Goal: Information Seeking & Learning: Learn about a topic

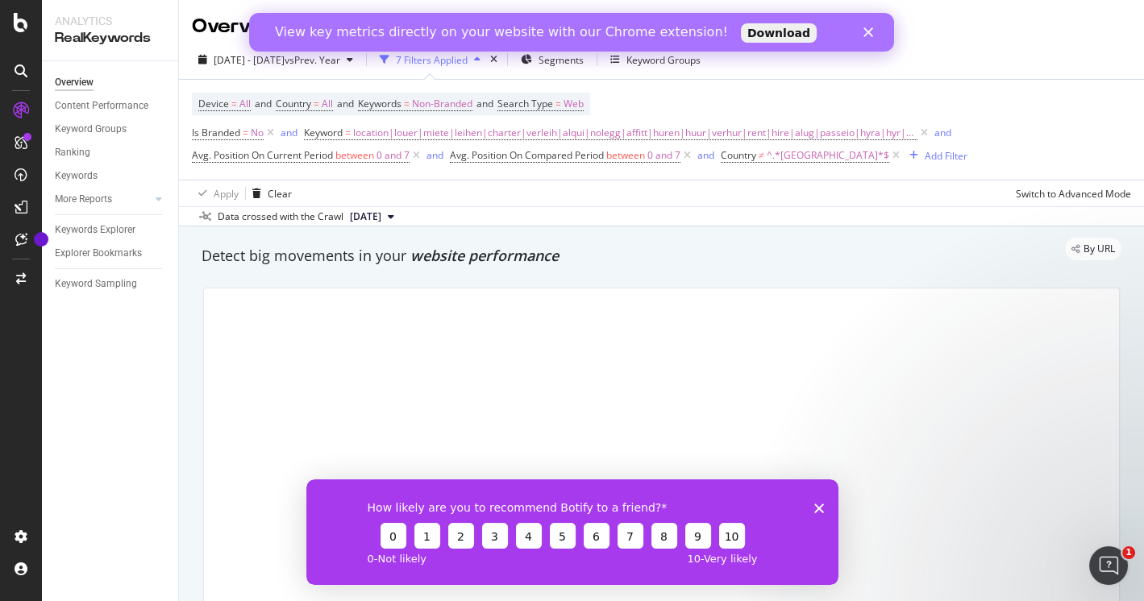
click at [867, 31] on polygon "Fermer" at bounding box center [868, 32] width 10 height 10
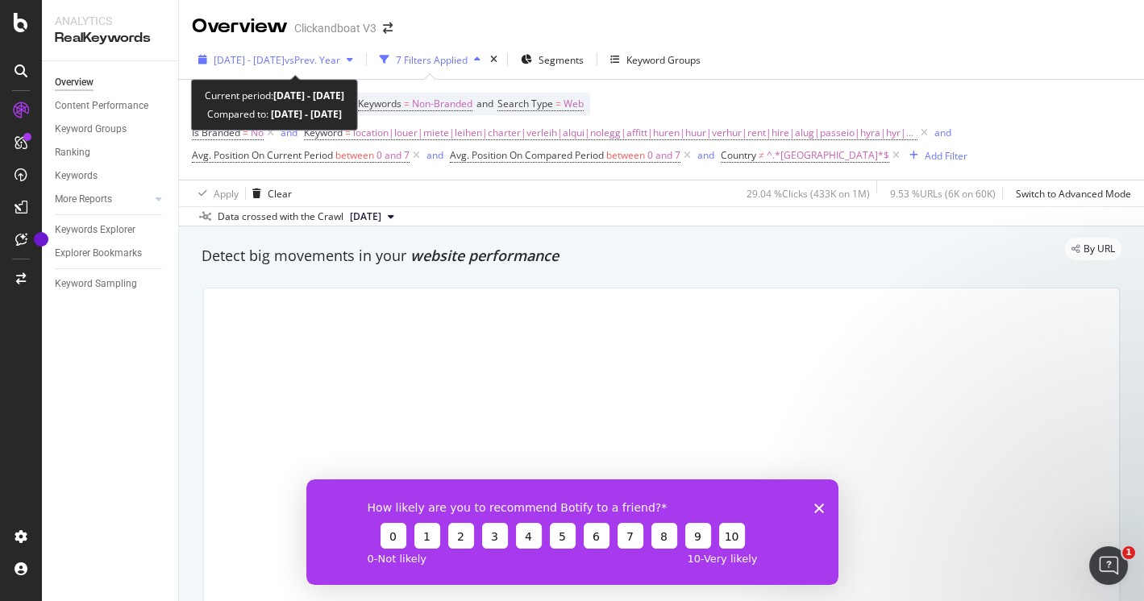
click at [353, 59] on icon "button" at bounding box center [350, 60] width 6 height 10
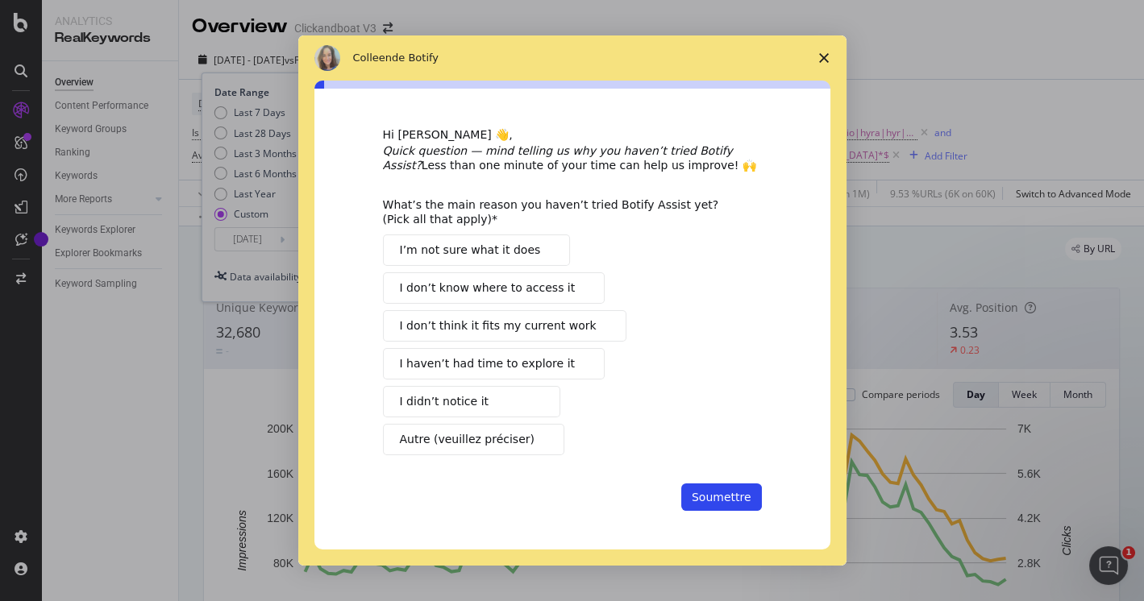
click at [829, 58] on span "Fermer l'enquête" at bounding box center [823, 57] width 45 height 45
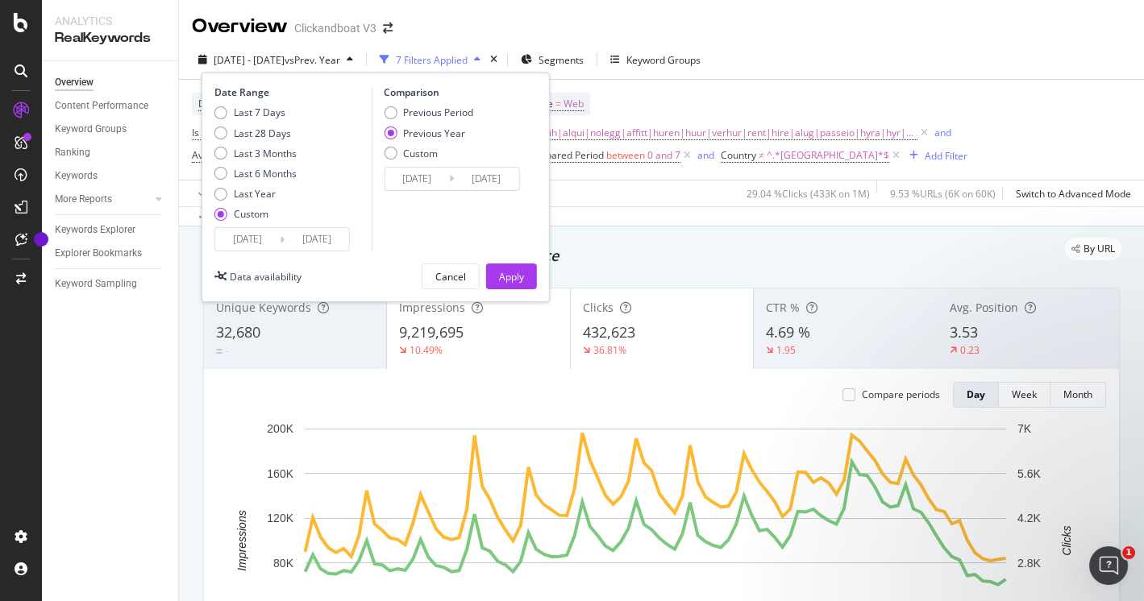
click at [262, 239] on input "2023/06/03" at bounding box center [247, 239] width 64 height 23
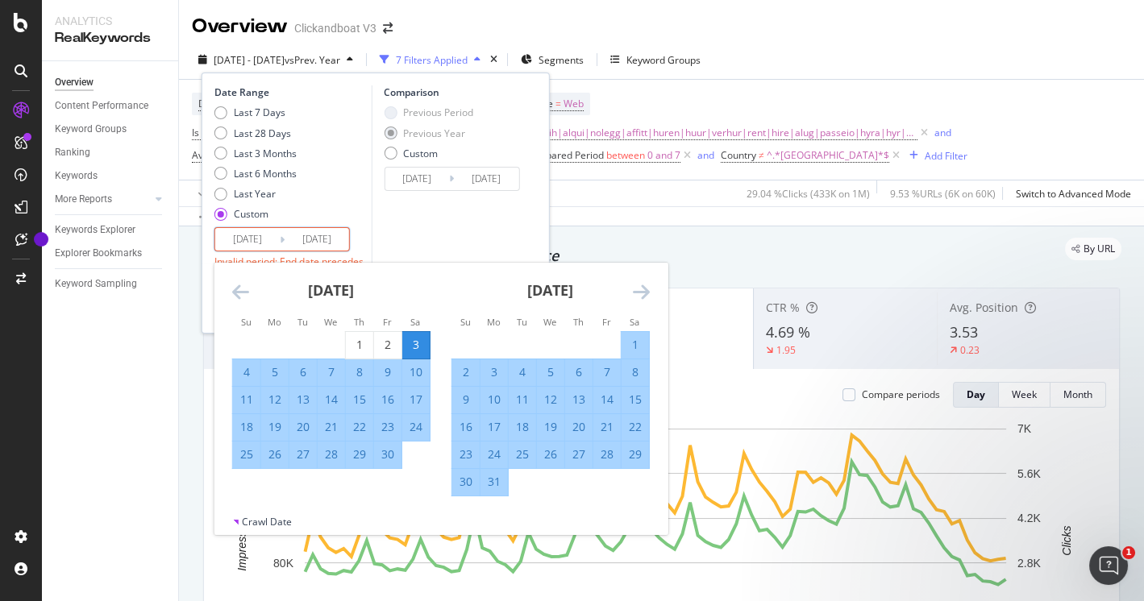
click at [243, 235] on input "2023/06/03" at bounding box center [247, 239] width 64 height 23
click at [638, 296] on icon "Move forward to switch to the next month." at bounding box center [641, 291] width 17 height 19
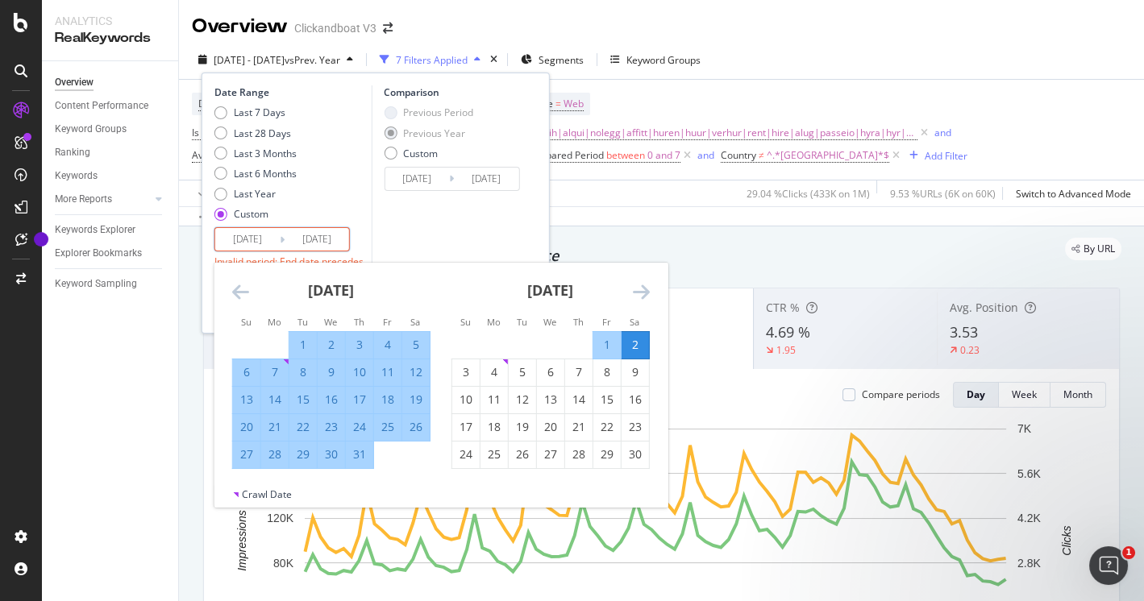
click at [638, 296] on icon "Move forward to switch to the next month." at bounding box center [641, 291] width 17 height 19
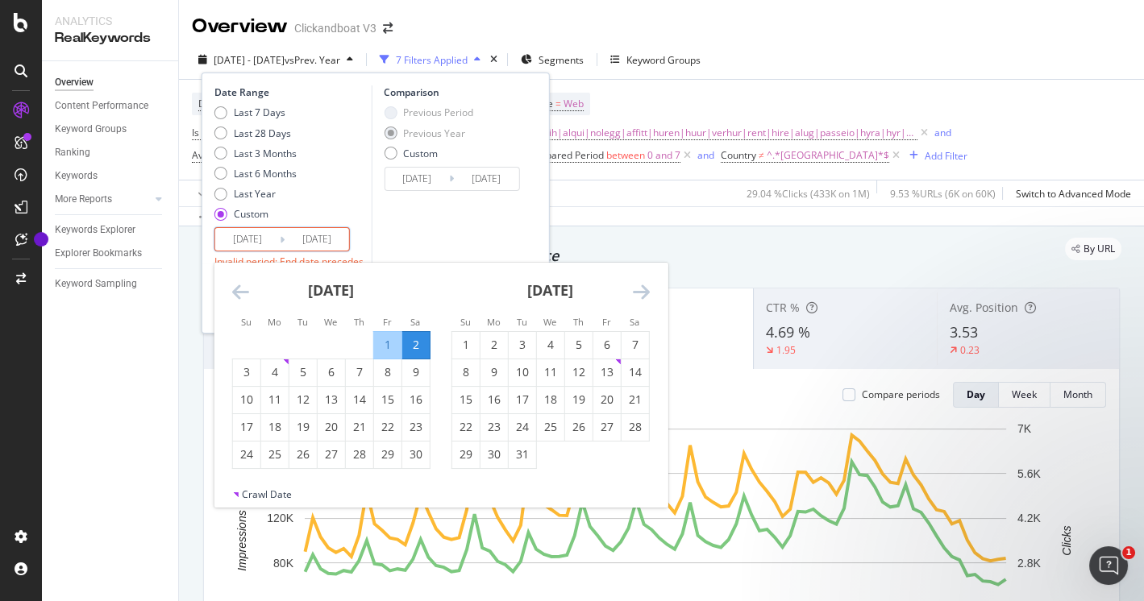
click at [638, 296] on icon "Move forward to switch to the next month." at bounding box center [641, 291] width 17 height 19
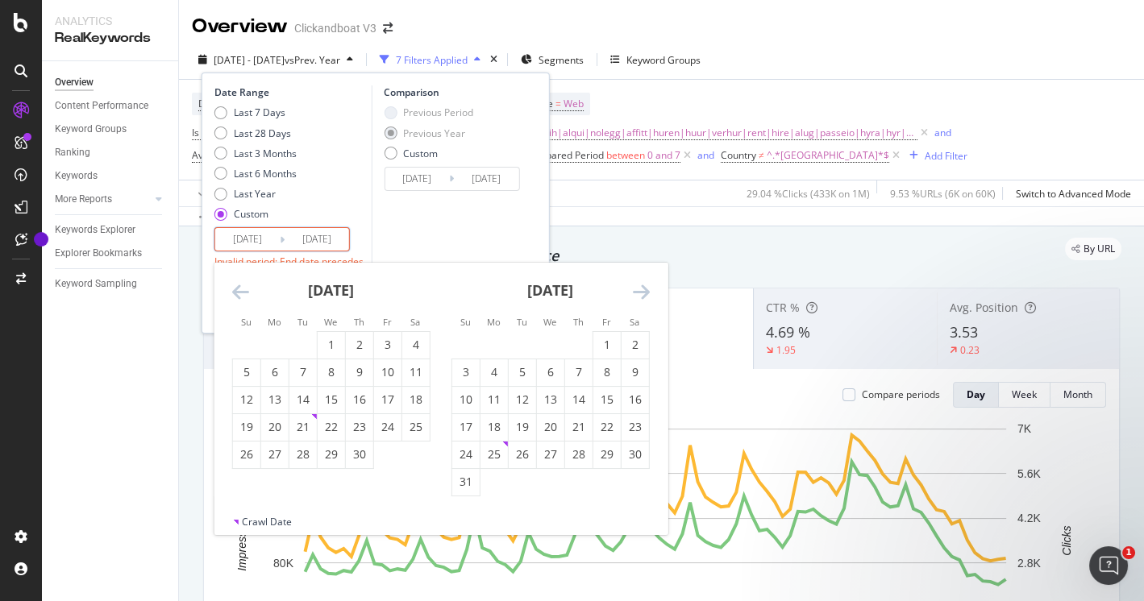
click at [638, 296] on icon "Move forward to switch to the next month." at bounding box center [641, 291] width 17 height 19
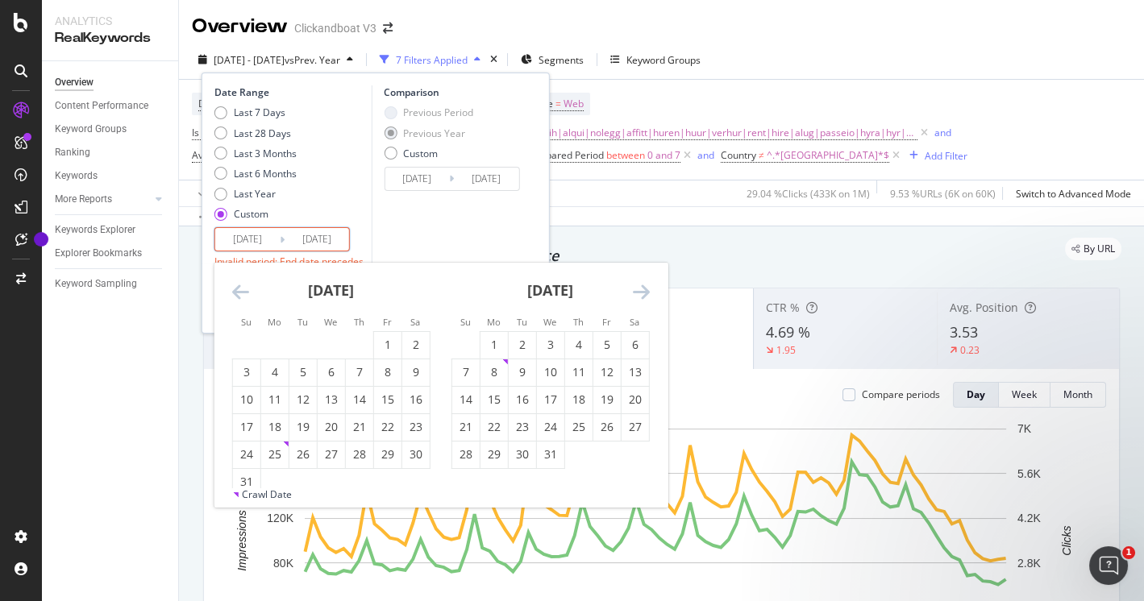
click at [638, 296] on icon "Move forward to switch to the next month." at bounding box center [641, 291] width 17 height 19
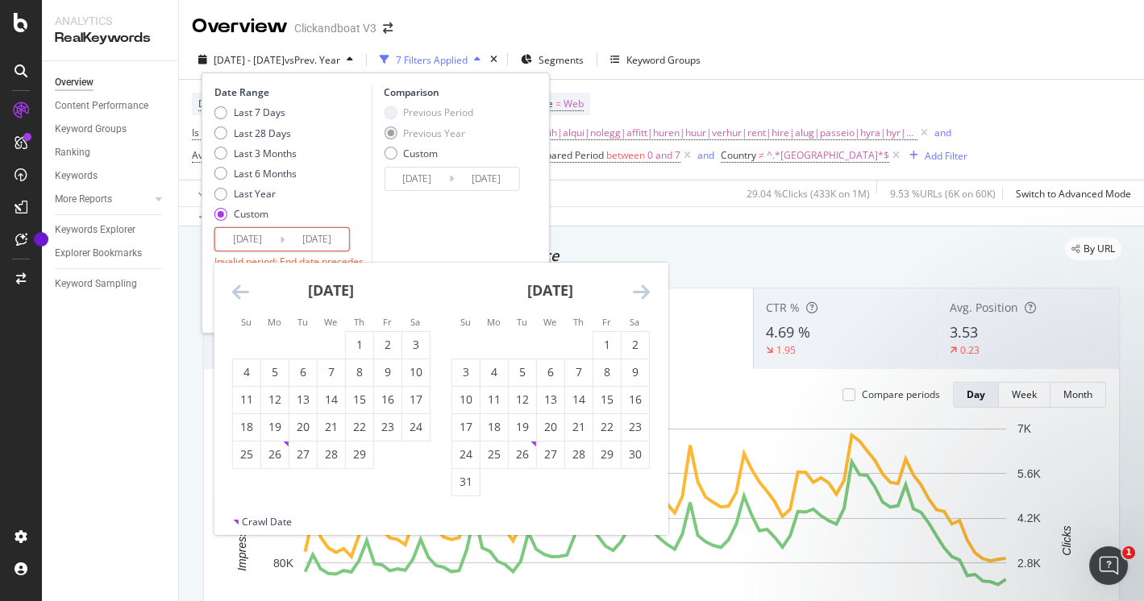
click at [638, 296] on icon "Move forward to switch to the next month." at bounding box center [641, 291] width 17 height 19
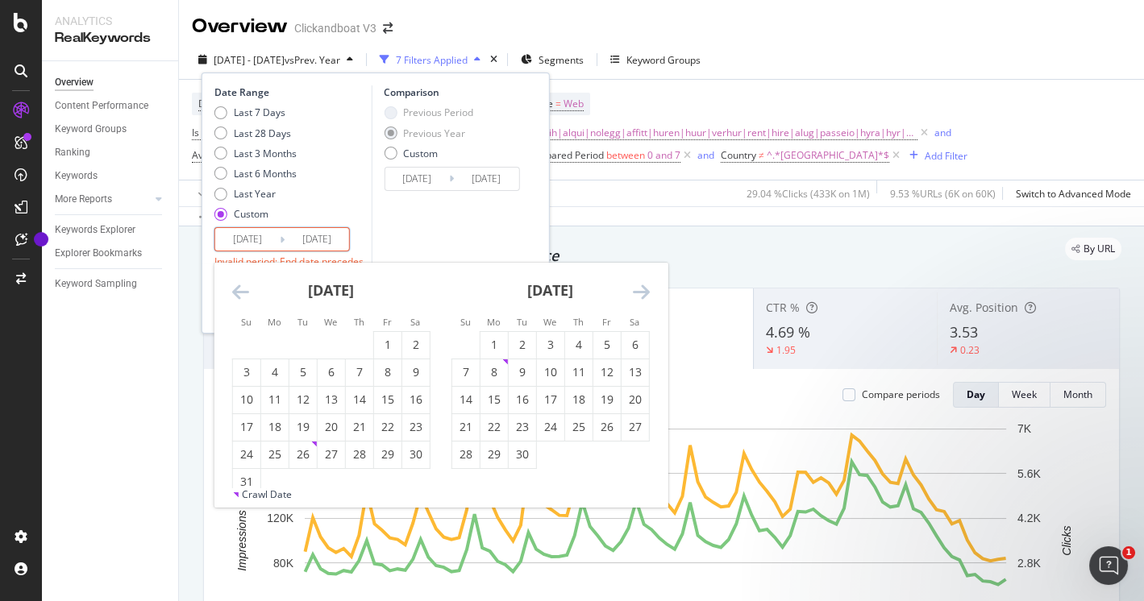
click at [638, 296] on icon "Move forward to switch to the next month." at bounding box center [641, 291] width 17 height 19
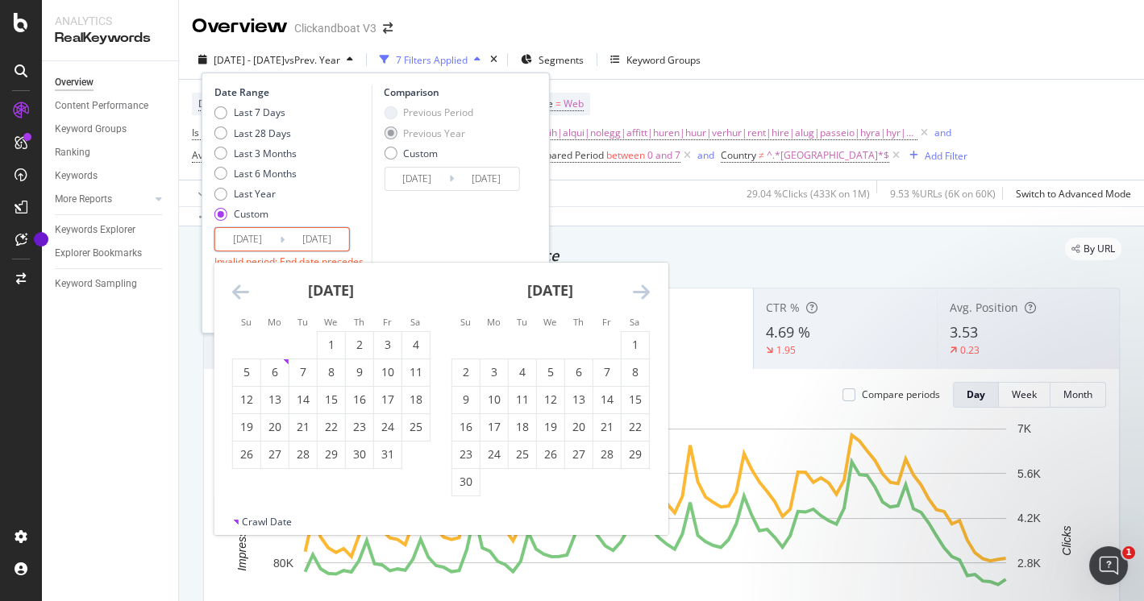
click at [638, 296] on icon "Move forward to switch to the next month." at bounding box center [641, 291] width 17 height 19
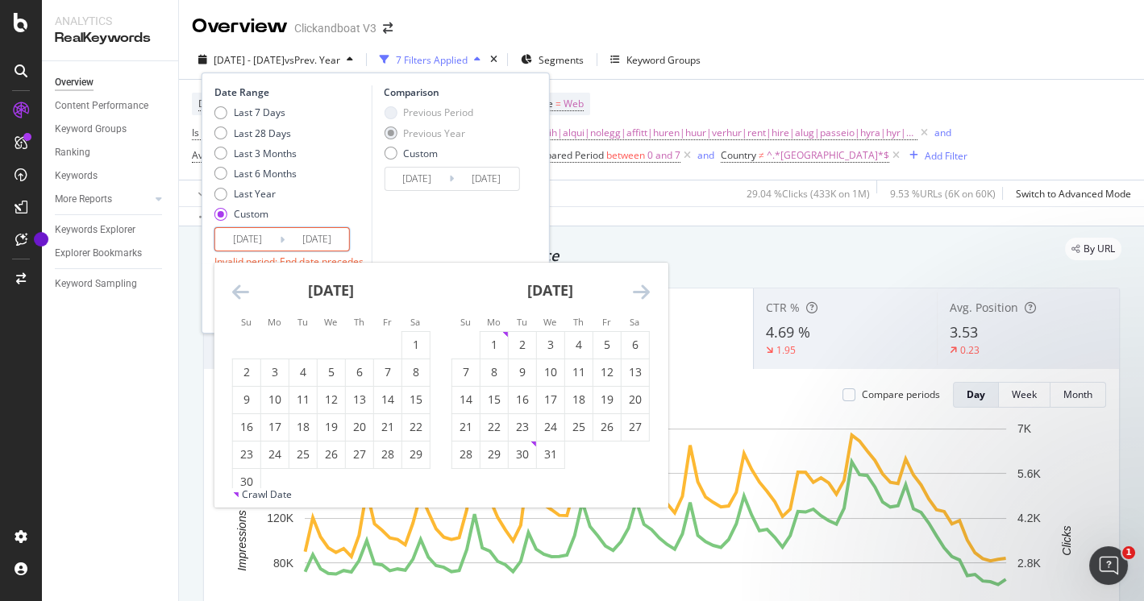
click at [638, 296] on icon "Move forward to switch to the next month." at bounding box center [641, 291] width 17 height 19
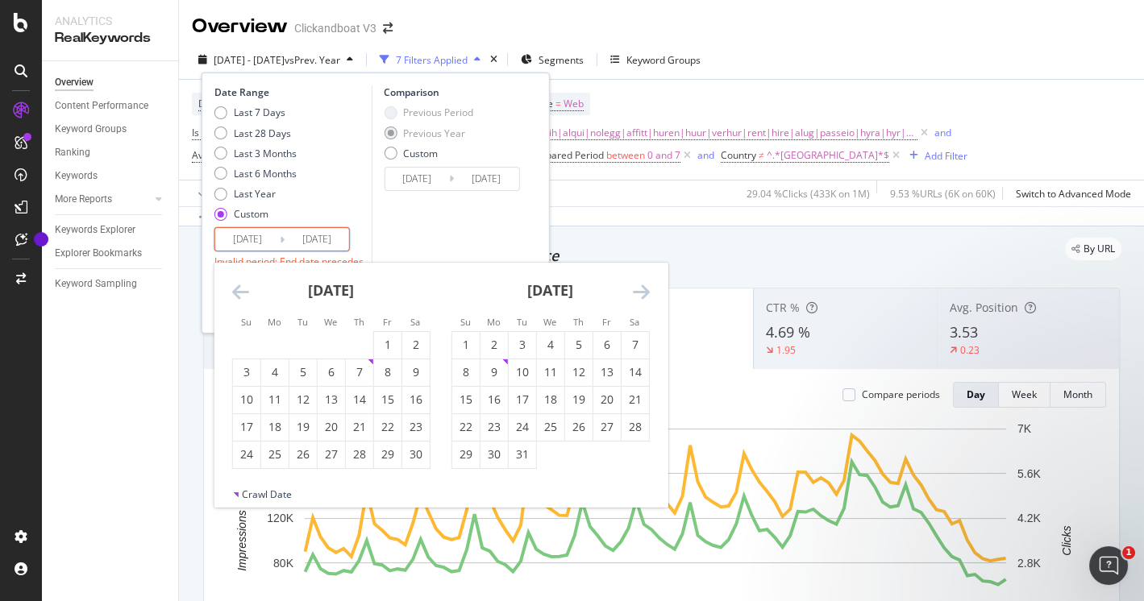
click at [638, 296] on icon "Move forward to switch to the next month." at bounding box center [641, 291] width 17 height 19
click at [546, 347] on div "1" at bounding box center [550, 345] width 27 height 16
type input "2025/01/01"
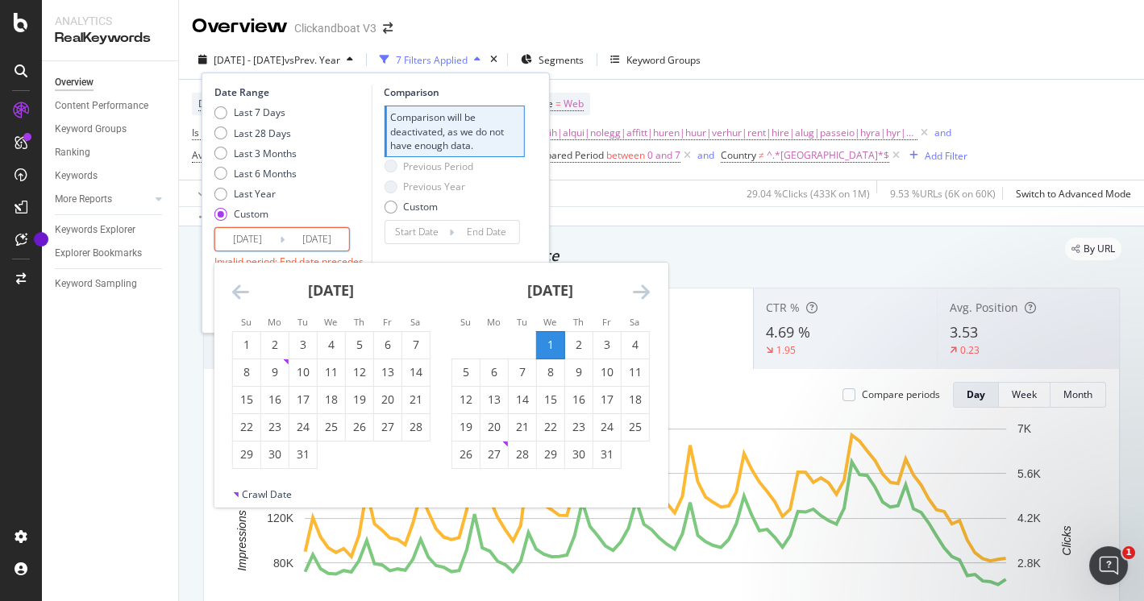
click at [328, 236] on input "2023/09/02" at bounding box center [317, 239] width 64 height 23
click at [646, 292] on icon "Move forward to switch to the next month." at bounding box center [641, 291] width 17 height 19
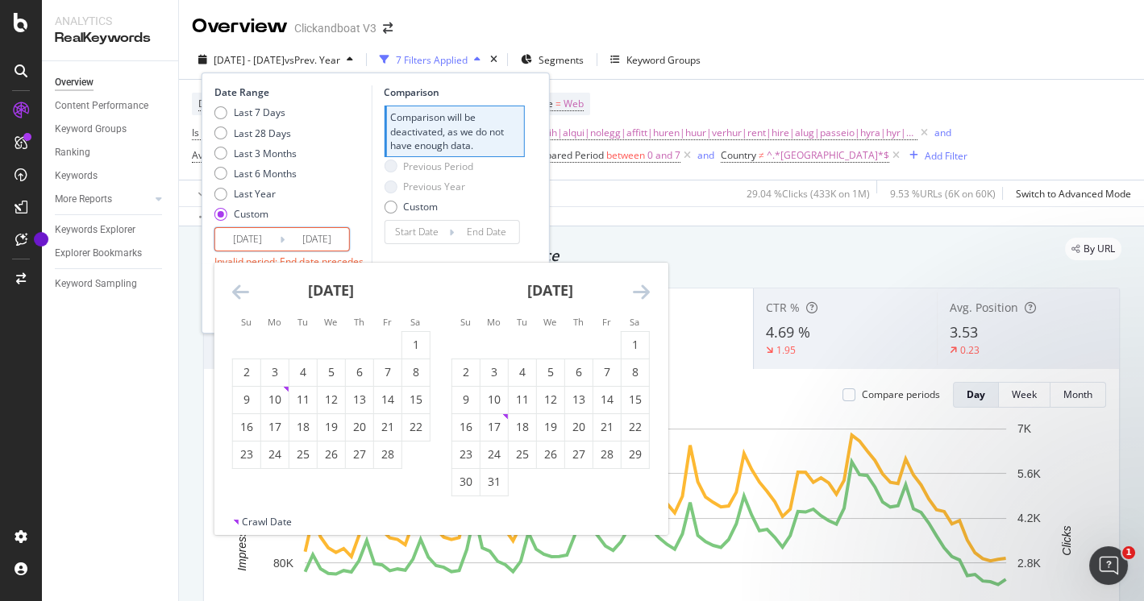
click at [646, 292] on icon "Move forward to switch to the next month." at bounding box center [641, 291] width 17 height 19
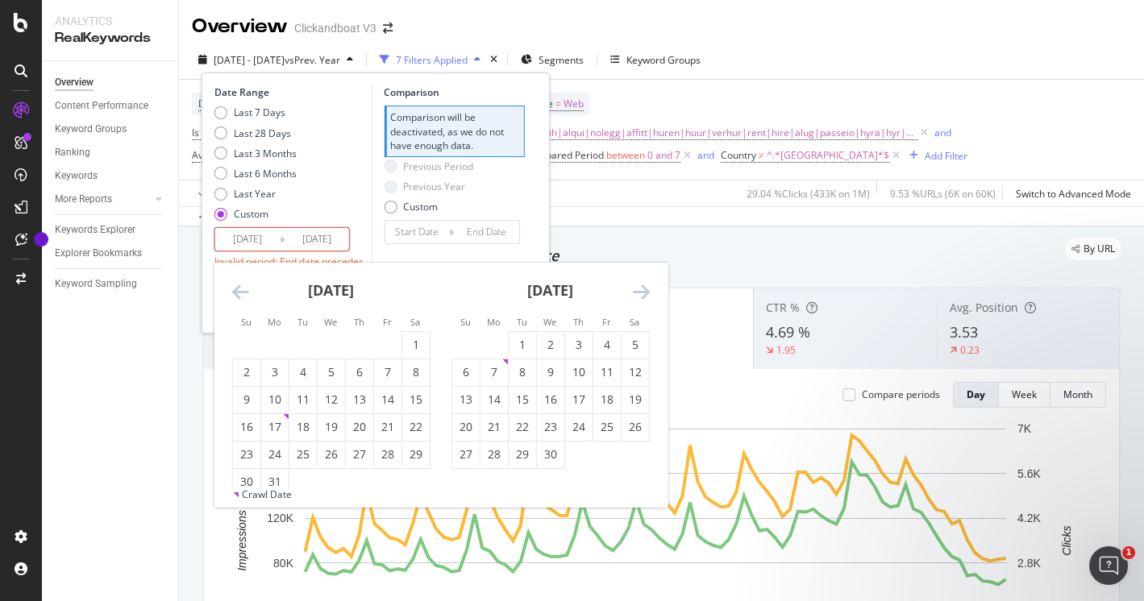
click at [646, 292] on icon "Move forward to switch to the next month." at bounding box center [641, 291] width 17 height 19
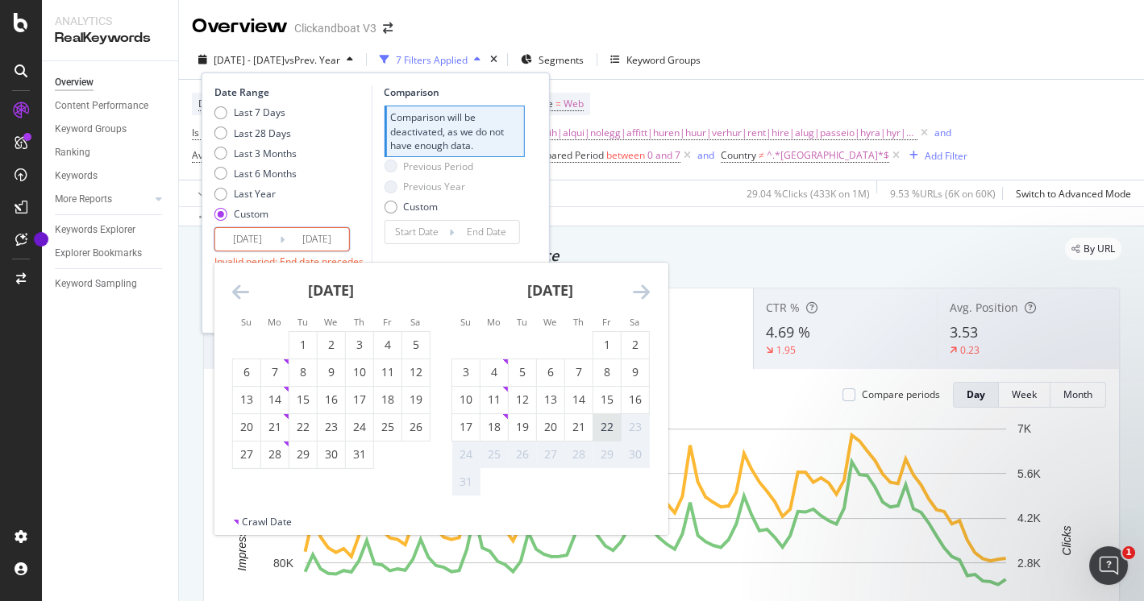
click at [609, 427] on div "22" at bounding box center [606, 427] width 27 height 16
type input "2025/08/22"
type input "2024/05/11"
type input "2024/12/31"
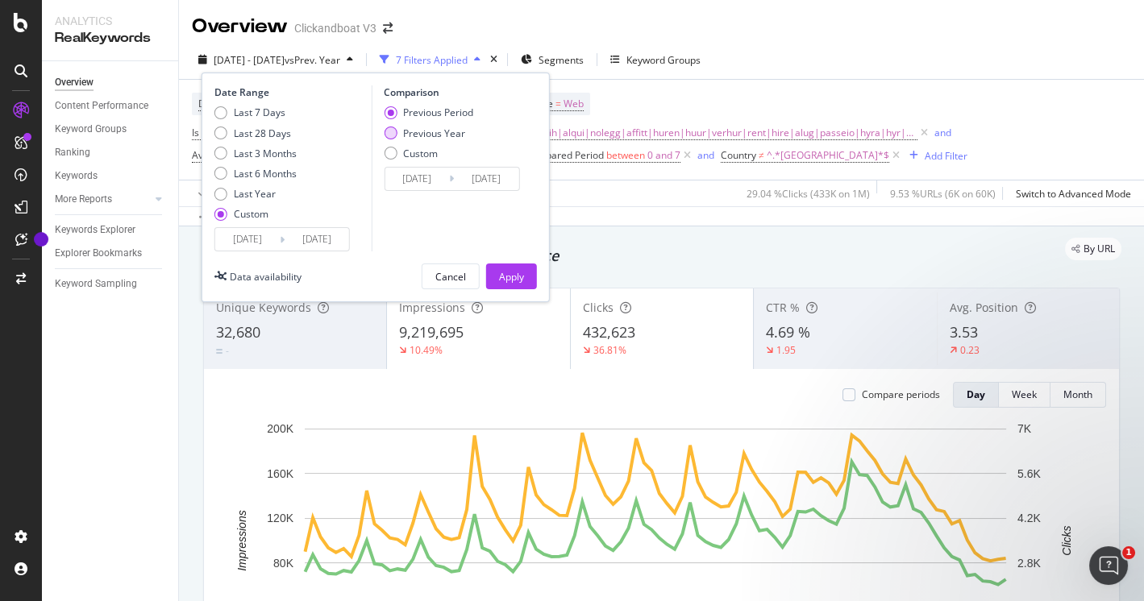
click at [441, 127] on div "Previous Year" at bounding box center [434, 134] width 62 height 14
type input "2024/01/03"
type input "2024/08/23"
click at [518, 275] on div "Apply" at bounding box center [511, 277] width 25 height 14
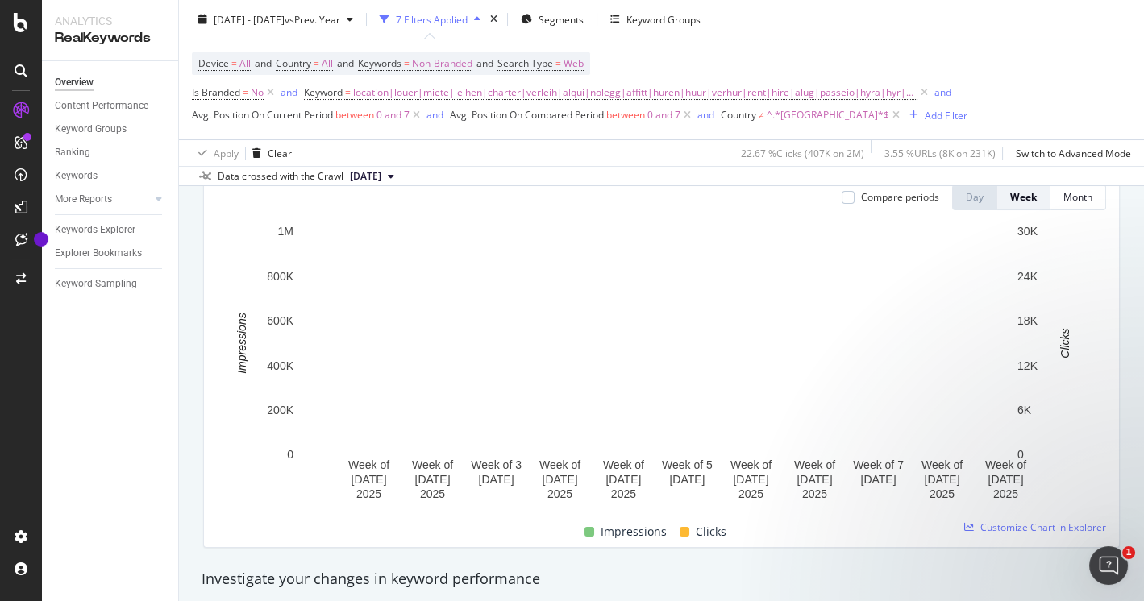
scroll to position [202, 0]
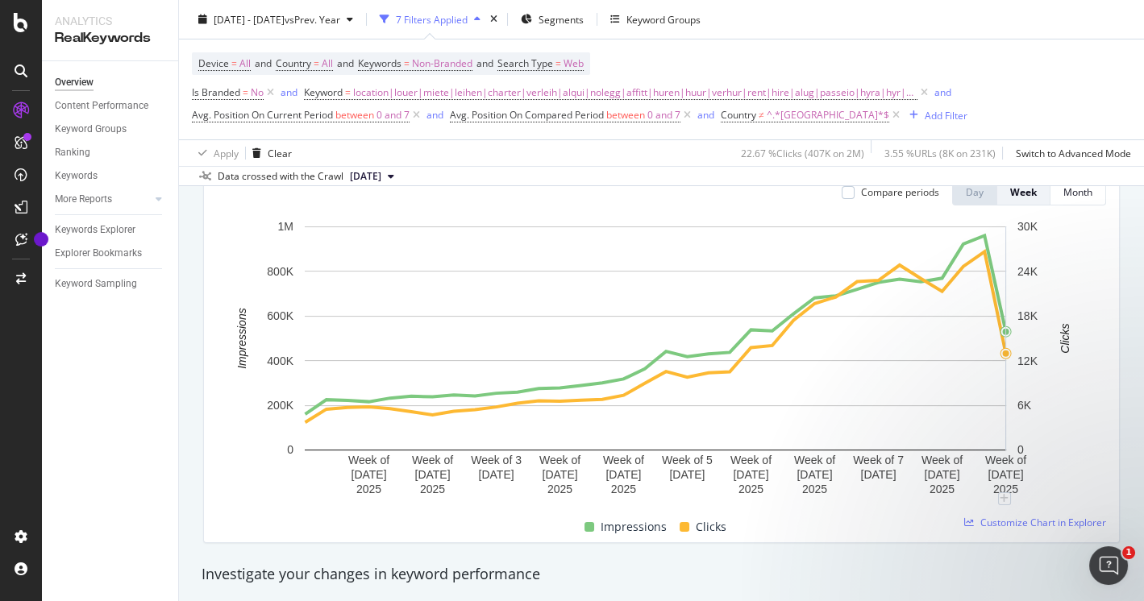
click at [1066, 420] on icon "A chart." at bounding box center [1065, 338] width 11 height 224
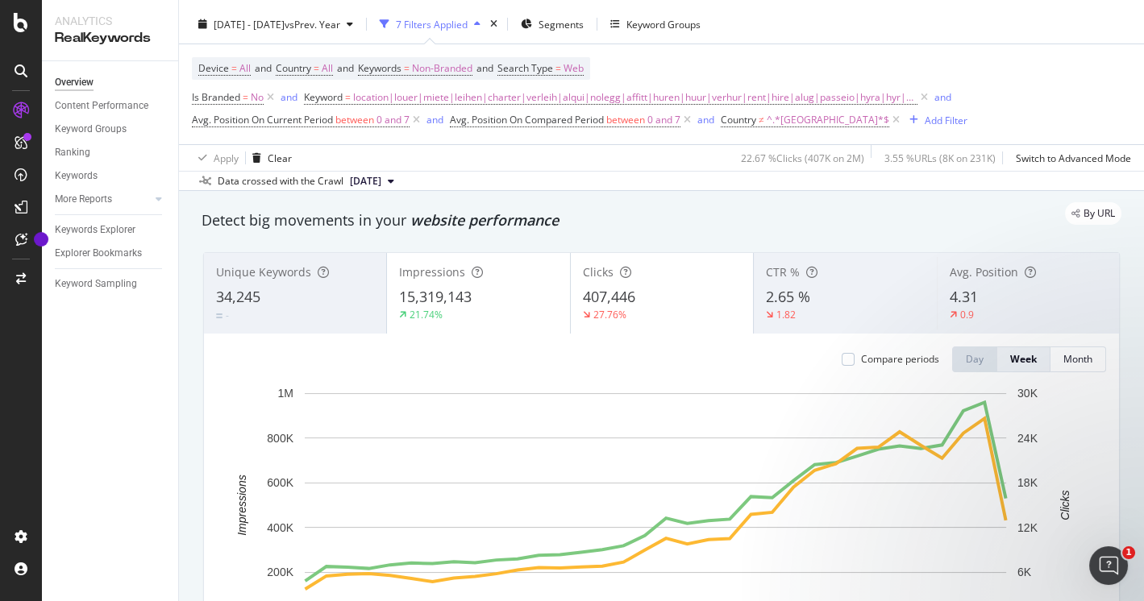
scroll to position [36, 0]
click at [449, 293] on span "15,319,143" at bounding box center [435, 295] width 73 height 19
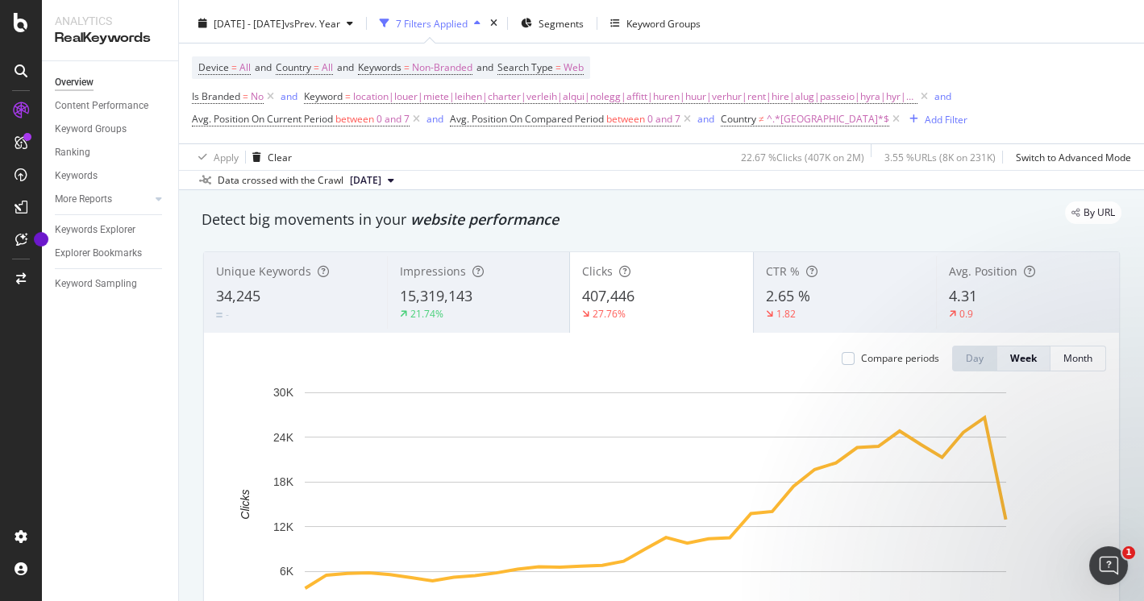
click at [487, 299] on div "15,319,143" at bounding box center [479, 296] width 158 height 21
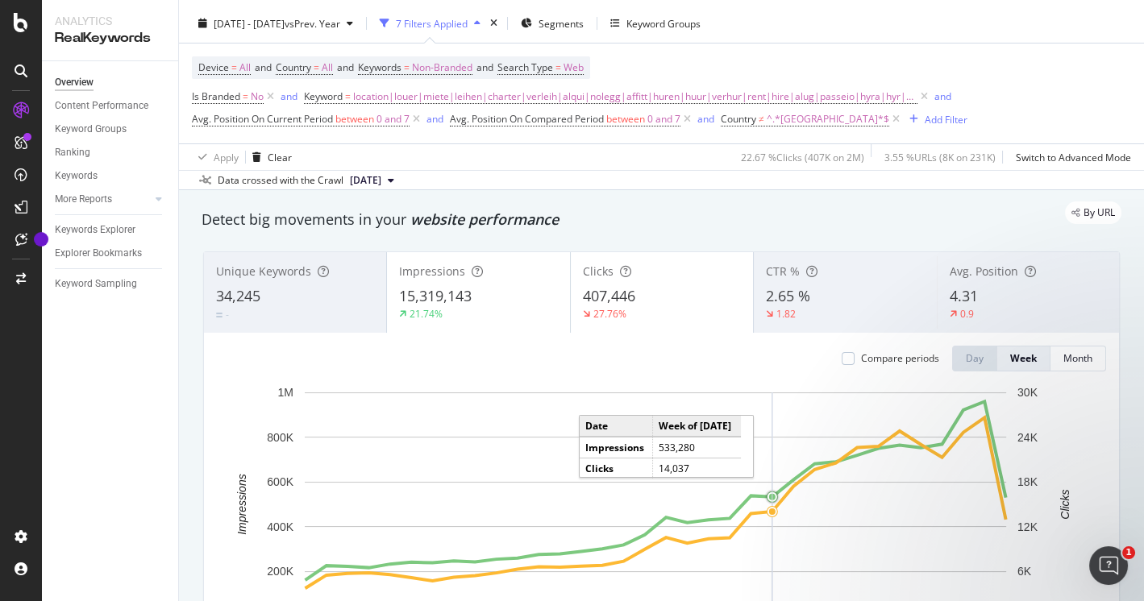
click at [772, 492] on circle "A chart." at bounding box center [771, 497] width 10 height 10
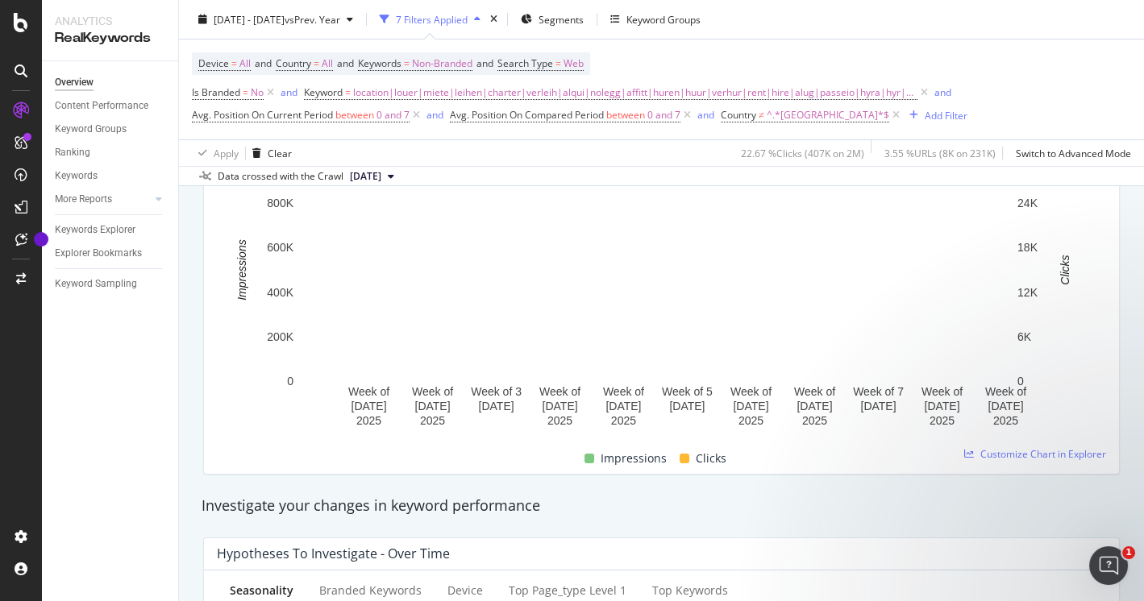
scroll to position [294, 0]
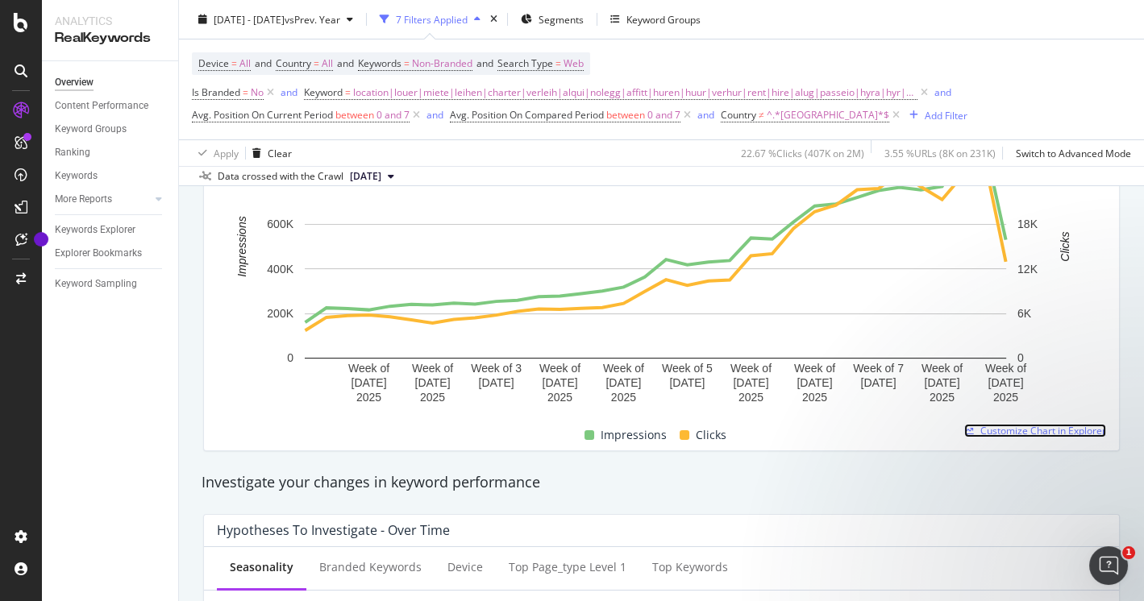
click at [1008, 430] on span "Customize Chart in Explorer" at bounding box center [1043, 431] width 126 height 14
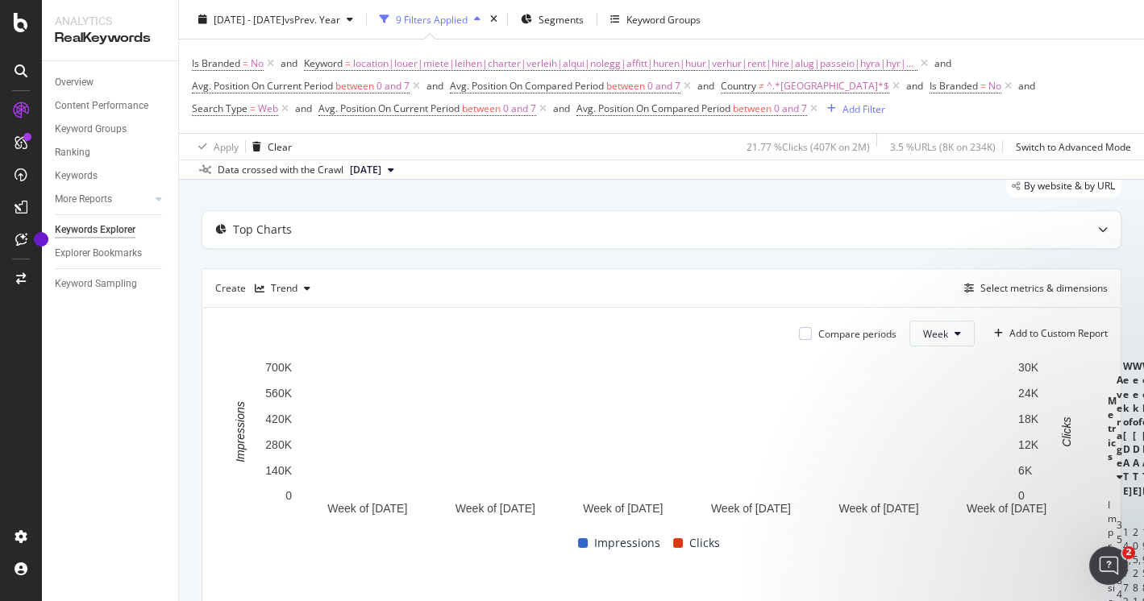
scroll to position [57, 0]
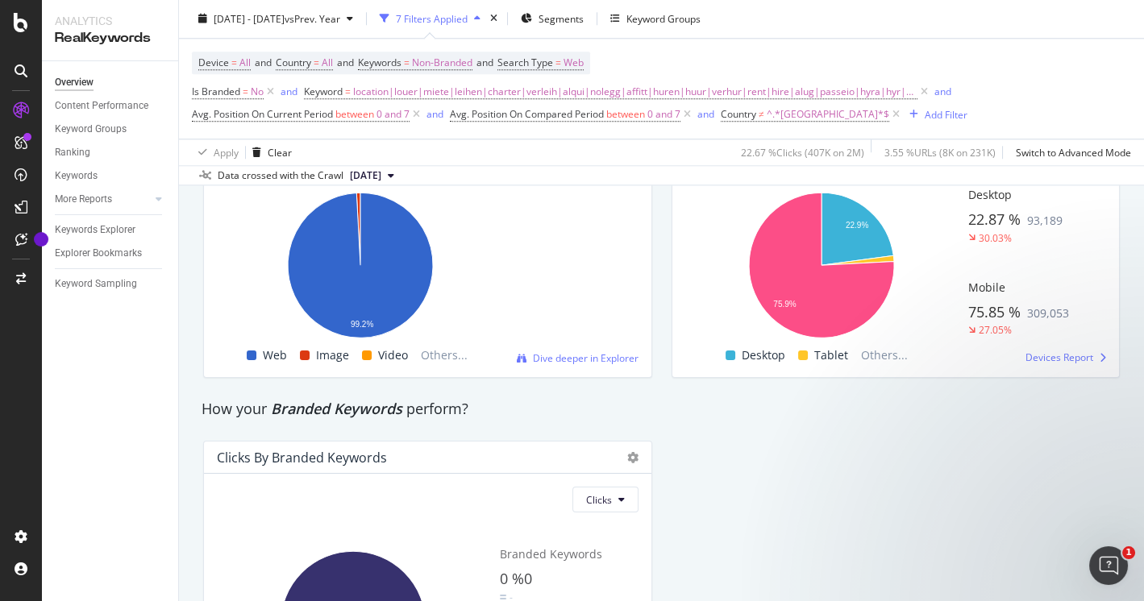
scroll to position [2626, 0]
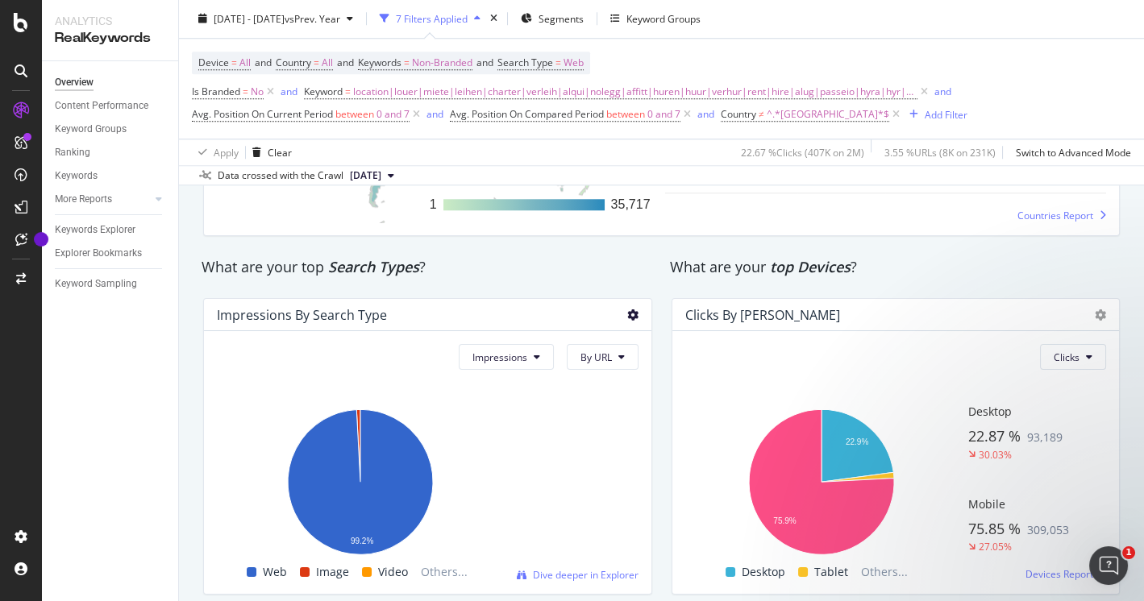
click at [627, 321] on icon at bounding box center [632, 314] width 11 height 11
click at [591, 324] on div "Impressions By Search Type" at bounding box center [427, 315] width 447 height 32
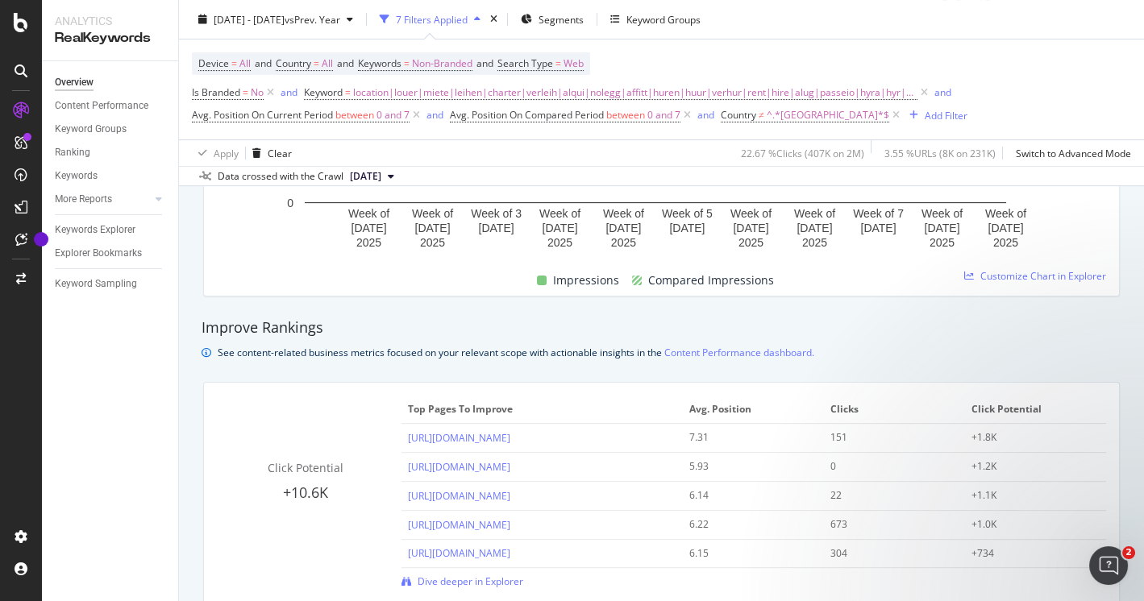
scroll to position [969, 0]
click at [89, 223] on div "Keywords Explorer" at bounding box center [95, 230] width 81 height 17
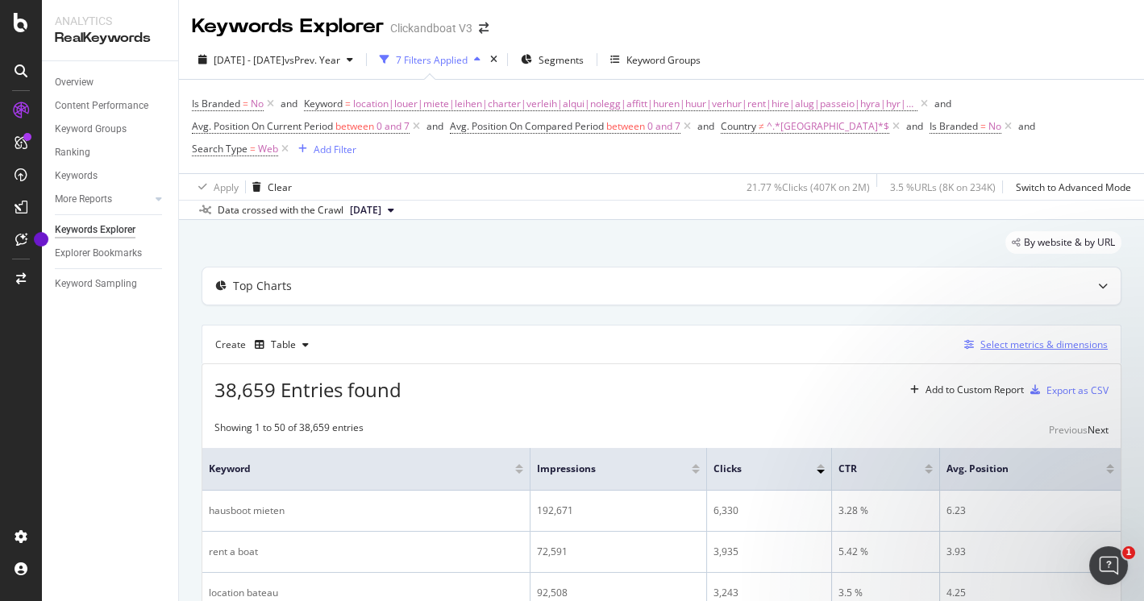
click at [980, 338] on div "Select metrics & dimensions" at bounding box center [1043, 345] width 127 height 14
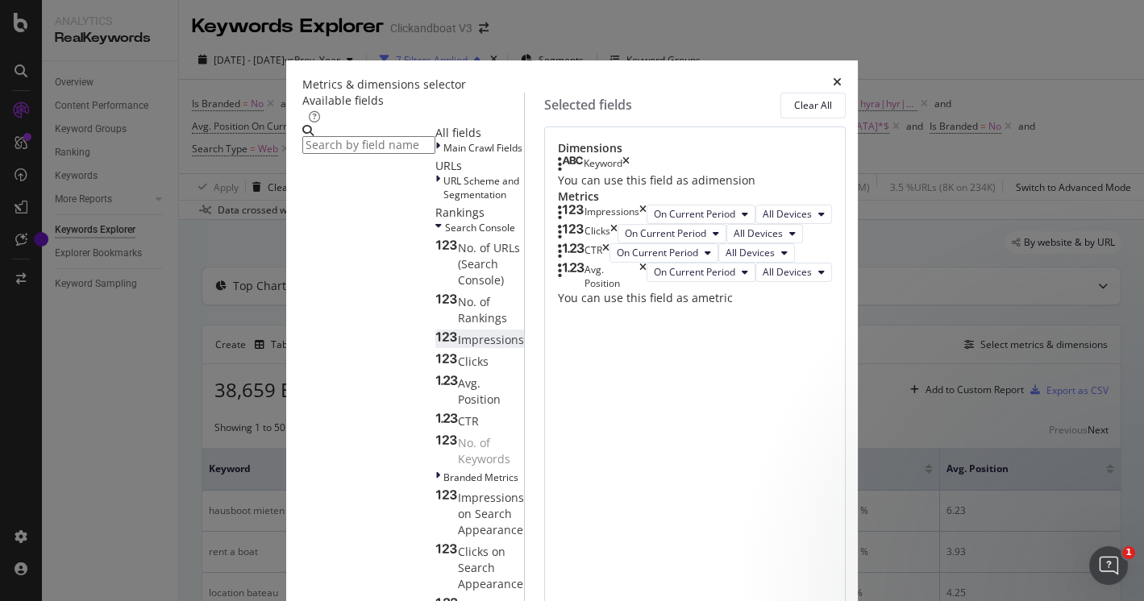
click at [435, 348] on div "Impressions" at bounding box center [479, 340] width 89 height 16
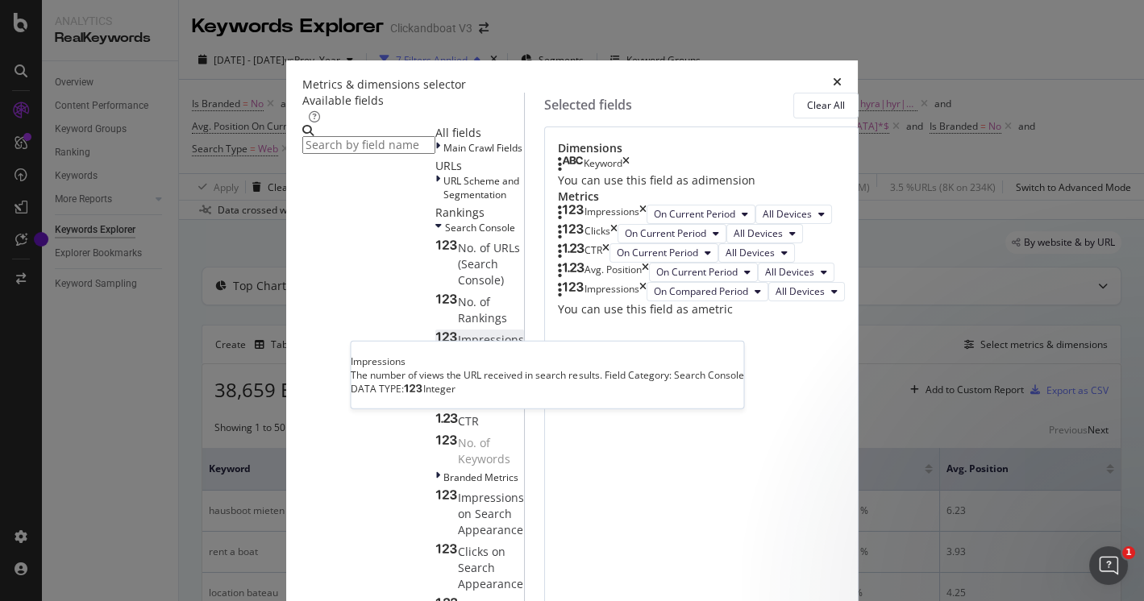
scroll to position [48, 0]
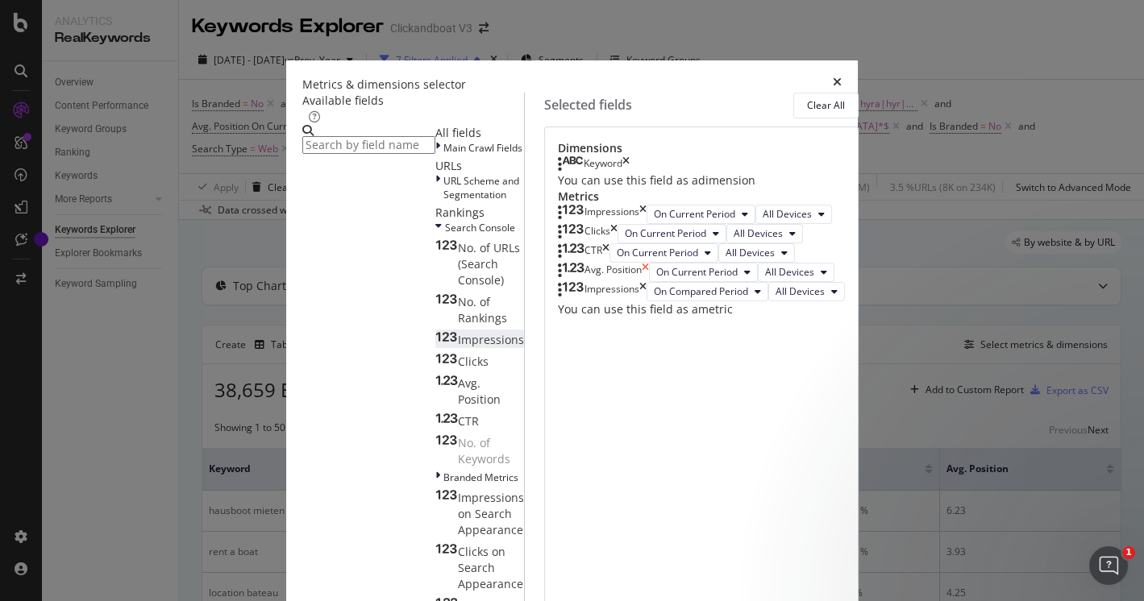
click at [649, 282] on icon "times" at bounding box center [645, 272] width 7 height 19
click at [609, 263] on icon "times" at bounding box center [605, 252] width 7 height 19
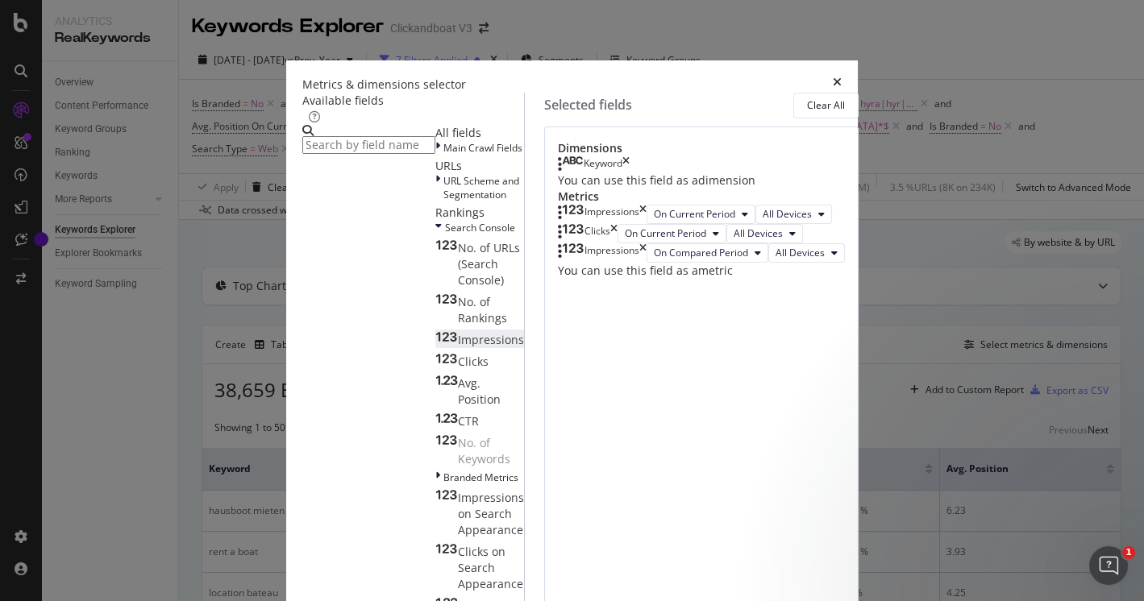
scroll to position [0, 0]
click at [617, 243] on div "Clicks" at bounding box center [588, 233] width 60 height 19
click at [617, 243] on icon "times" at bounding box center [613, 233] width 7 height 19
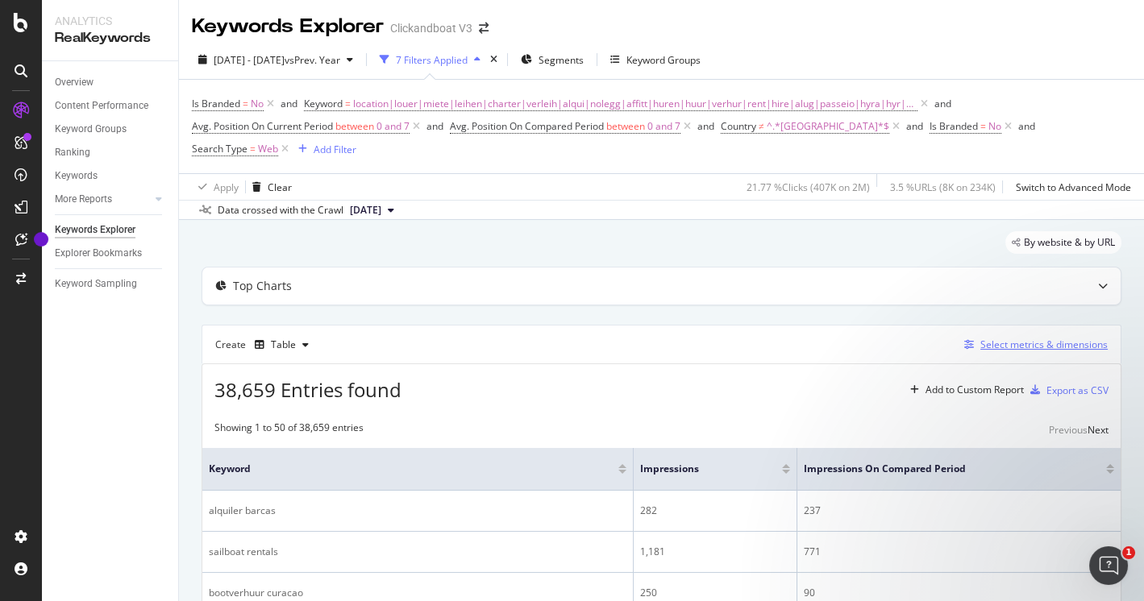
click at [1052, 338] on div "Select metrics & dimensions" at bounding box center [1043, 345] width 127 height 14
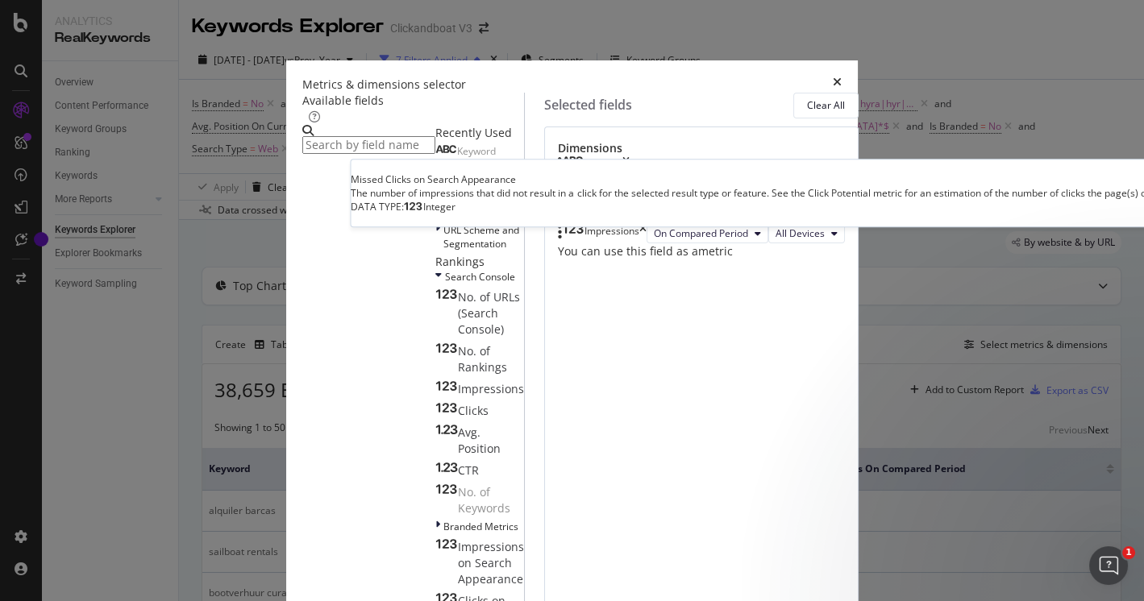
scroll to position [472, 0]
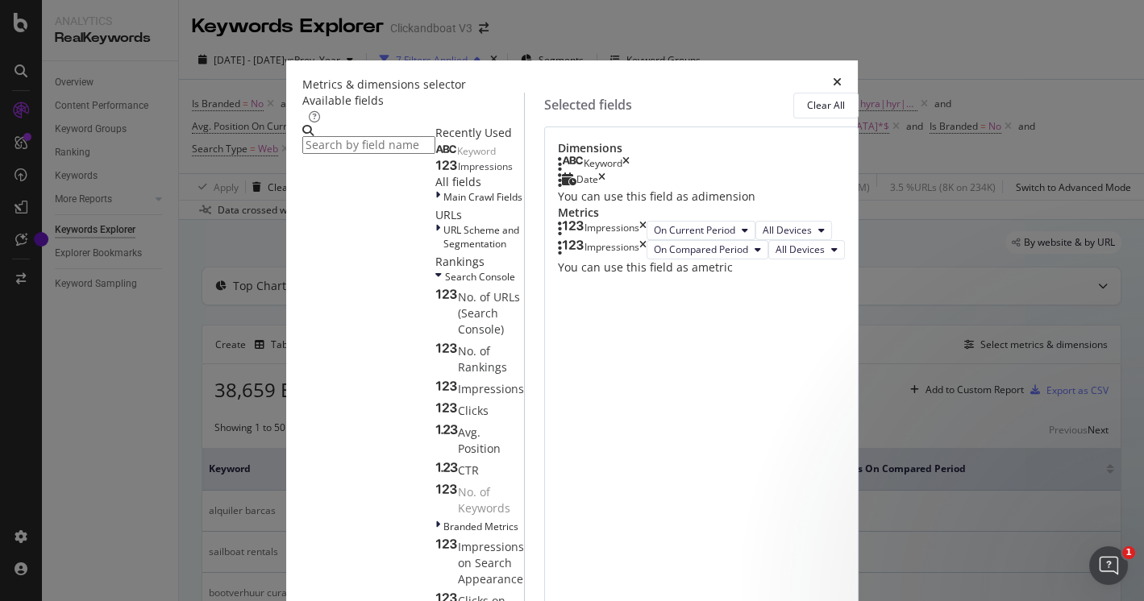
click at [598, 189] on div "Date" at bounding box center [587, 180] width 22 height 16
click at [629, 172] on icon "times" at bounding box center [625, 164] width 7 height 16
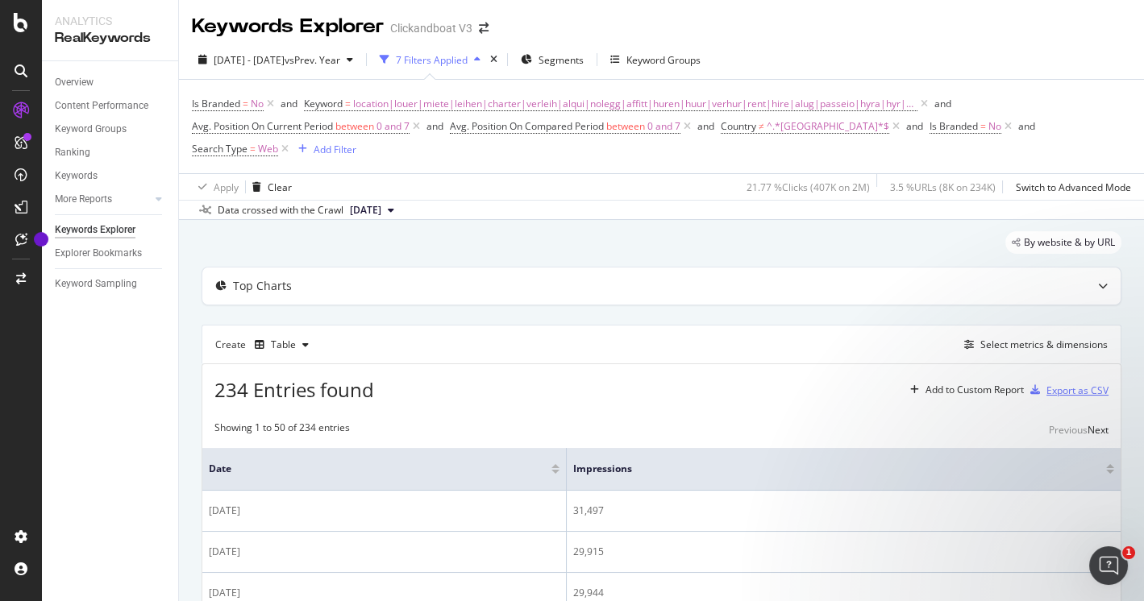
click at [1082, 388] on div "Export as CSV" at bounding box center [1077, 391] width 62 height 14
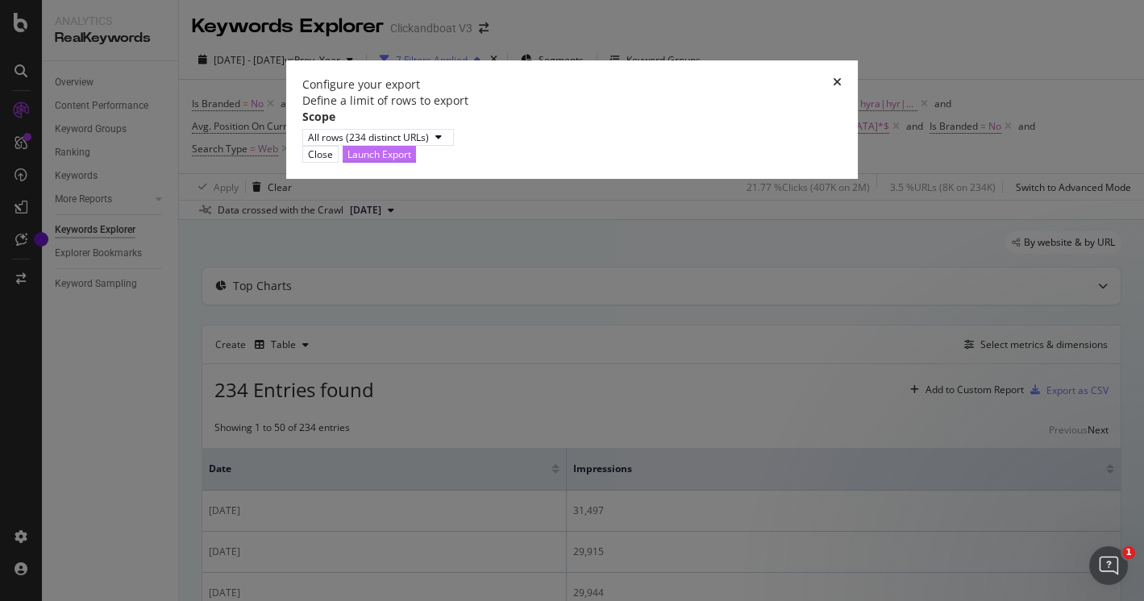
click at [411, 161] on div "Launch Export" at bounding box center [379, 154] width 64 height 14
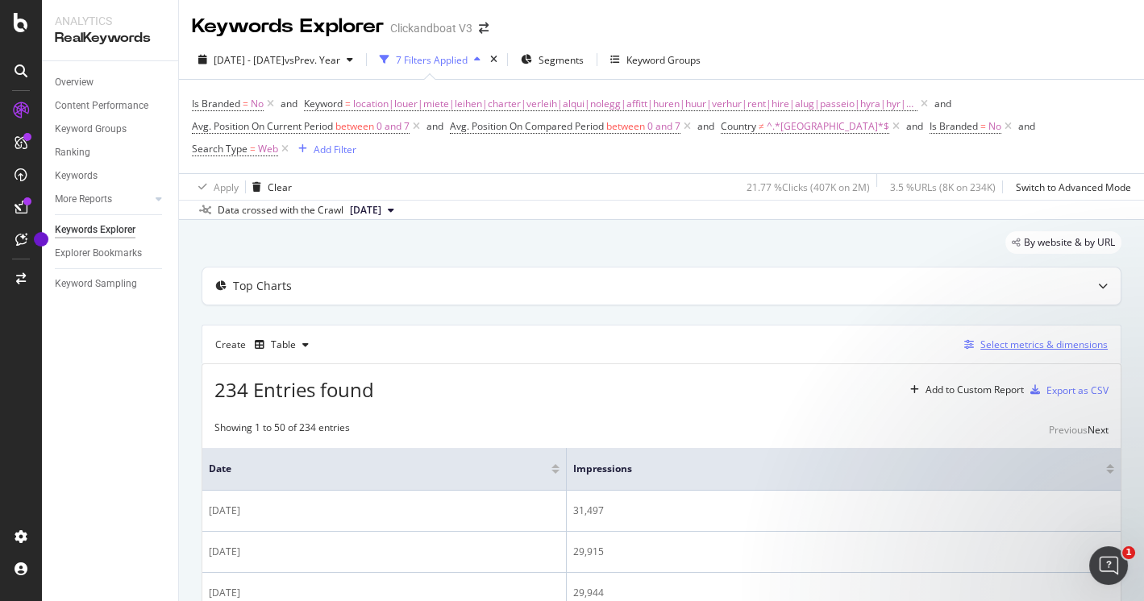
click at [1068, 338] on div "Select metrics & dimensions" at bounding box center [1043, 345] width 127 height 14
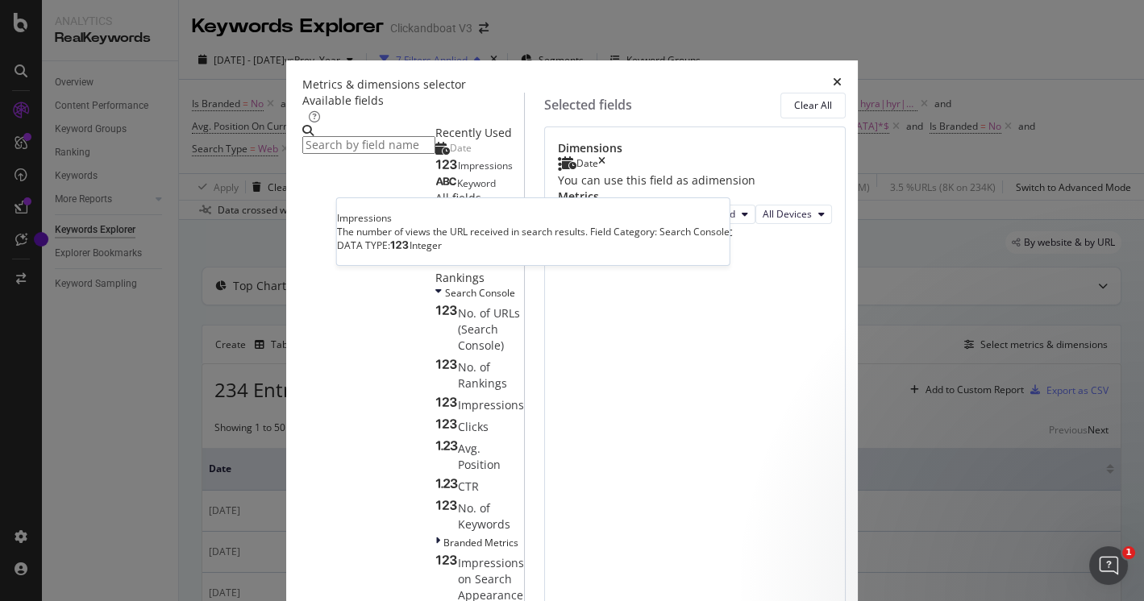
click at [435, 172] on div "Impressions" at bounding box center [473, 166] width 77 height 13
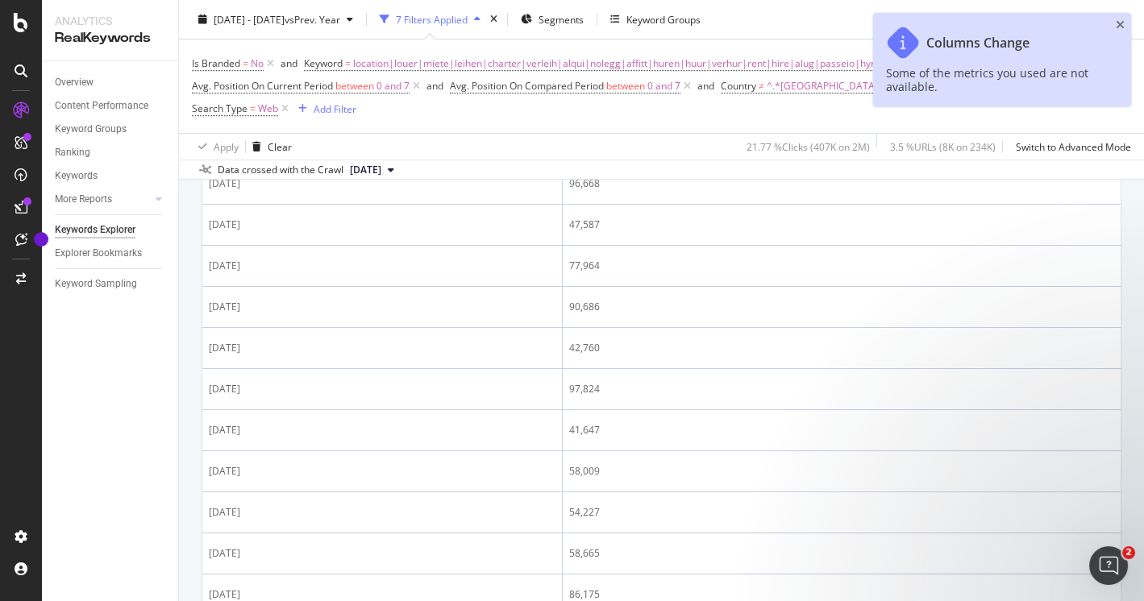
scroll to position [2012, 0]
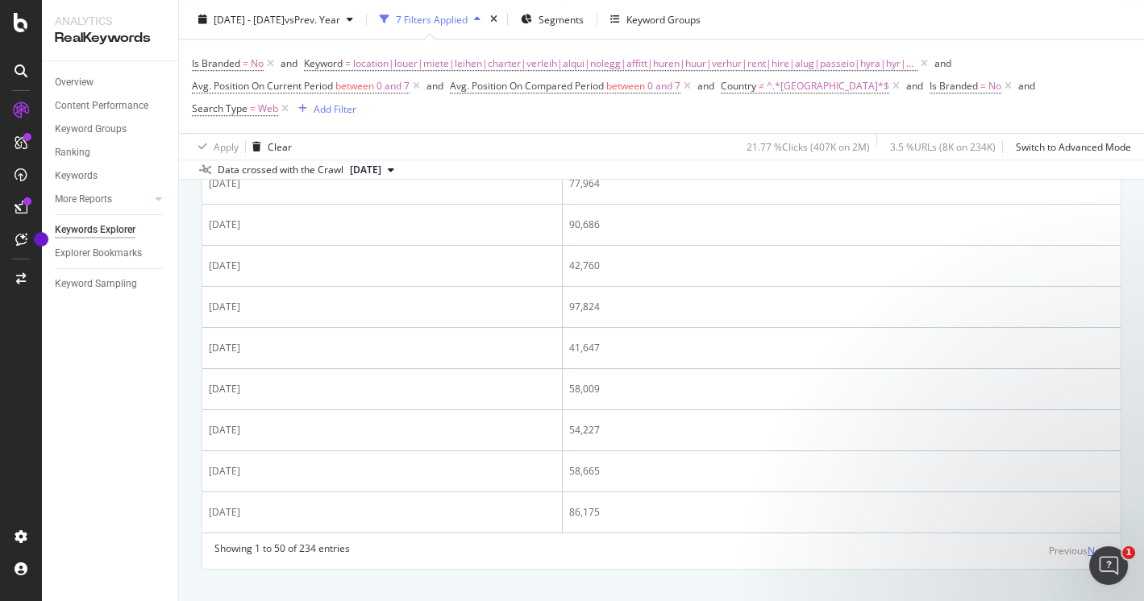
click at [1087, 544] on div "Next" at bounding box center [1097, 551] width 21 height 14
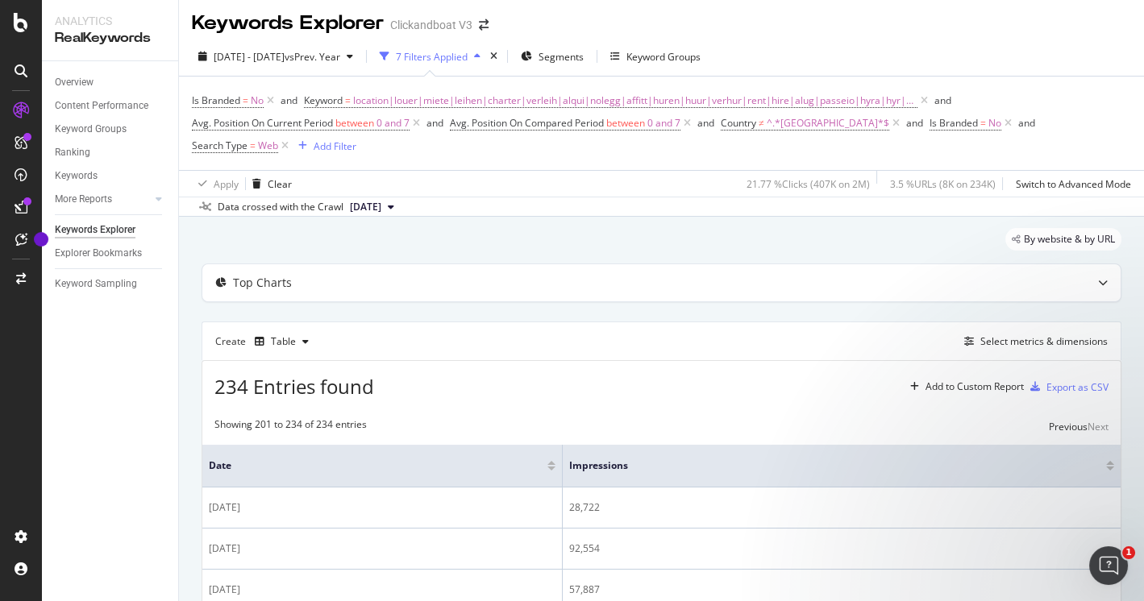
scroll to position [0, 0]
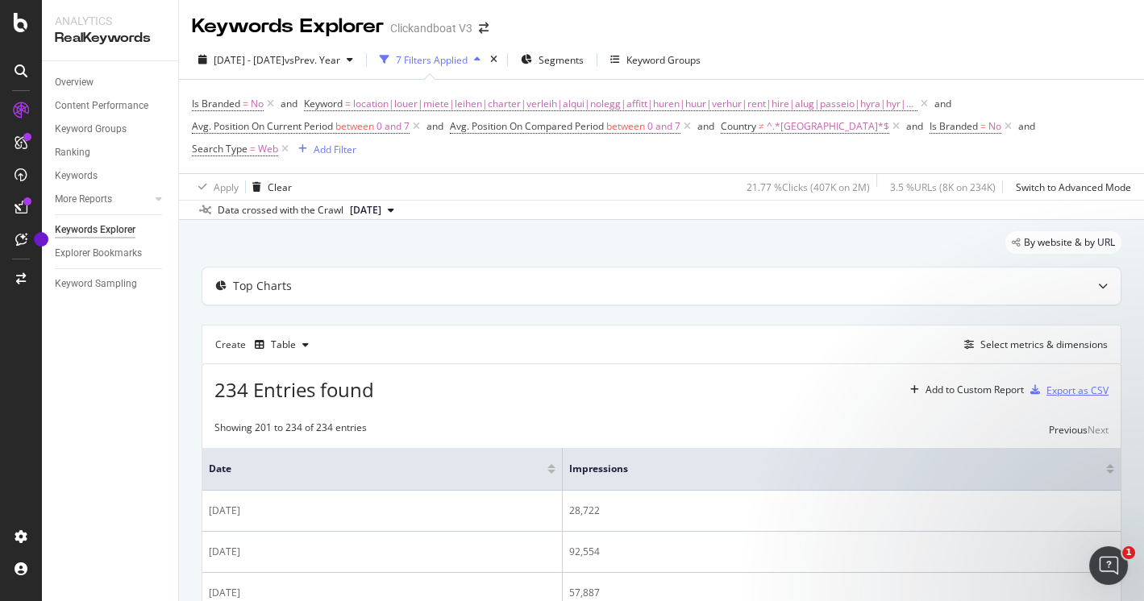
click at [1062, 392] on div "Export as CSV" at bounding box center [1077, 391] width 62 height 14
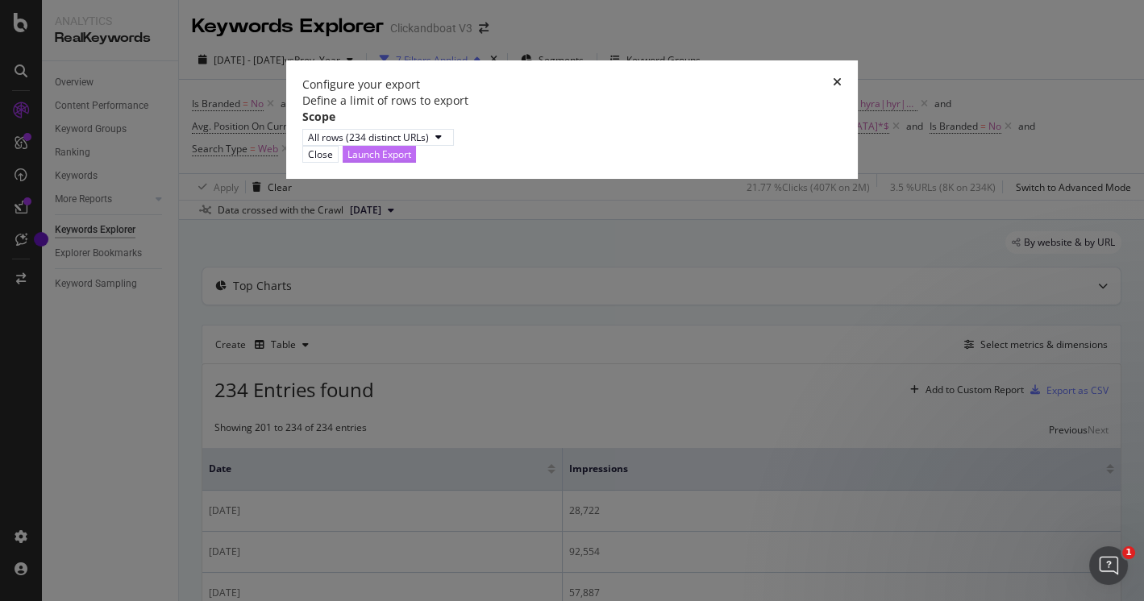
click at [411, 161] on div "Launch Export" at bounding box center [379, 154] width 64 height 14
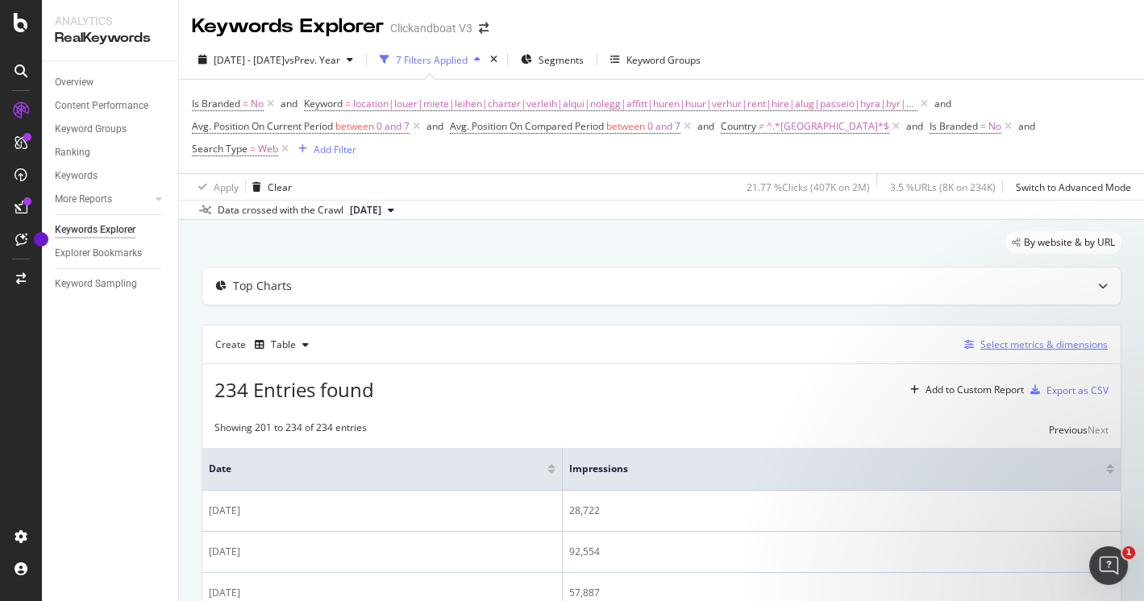
click at [1052, 339] on div "Select metrics & dimensions" at bounding box center [1043, 345] width 127 height 14
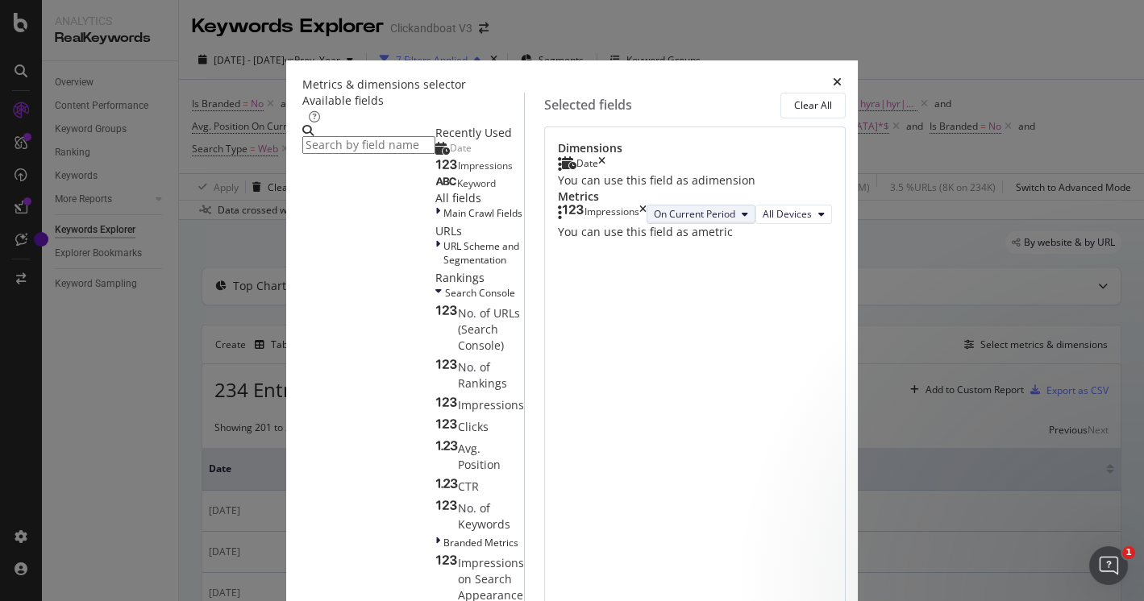
click at [701, 224] on button "On Current Period" at bounding box center [700, 214] width 109 height 19
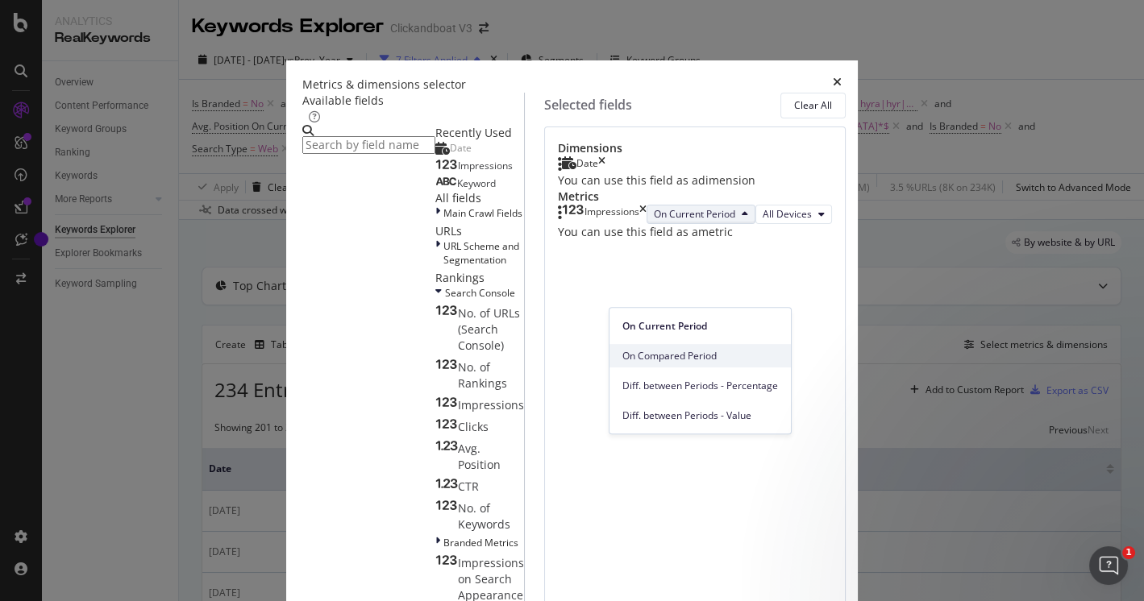
click at [683, 359] on span "On Compared Period" at bounding box center [700, 356] width 156 height 15
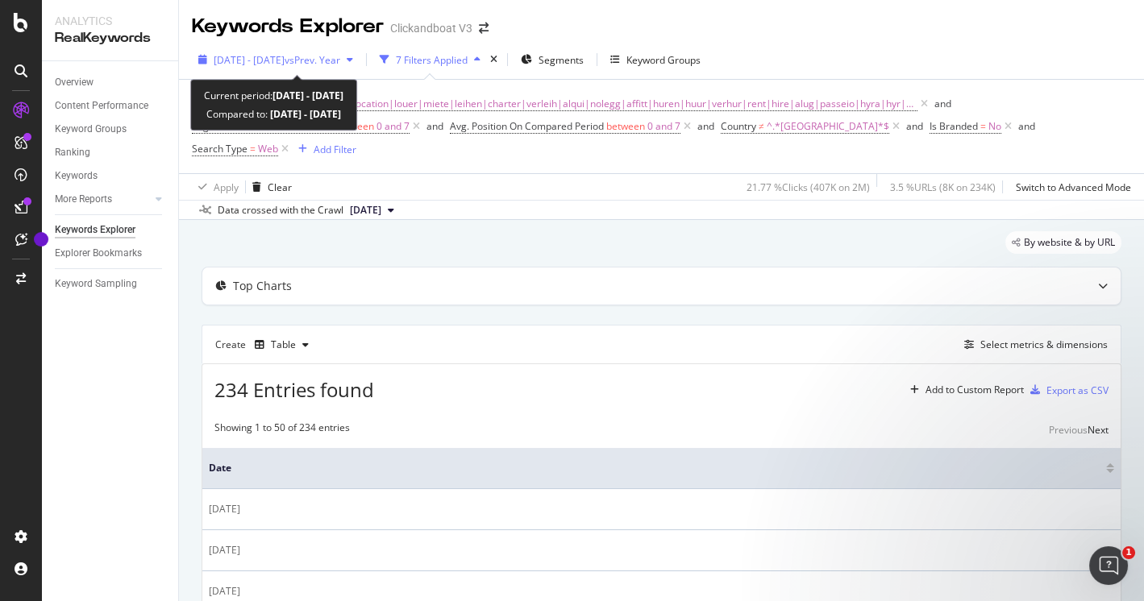
click at [359, 55] on div "button" at bounding box center [349, 60] width 19 height 10
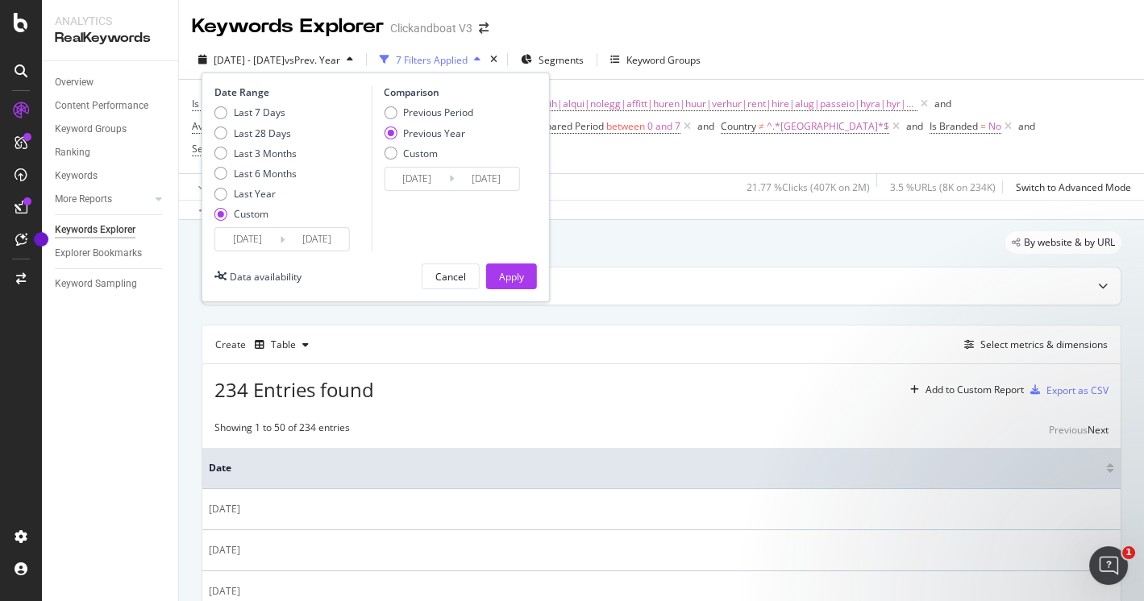
click at [251, 242] on input "2025/01/01" at bounding box center [247, 239] width 64 height 23
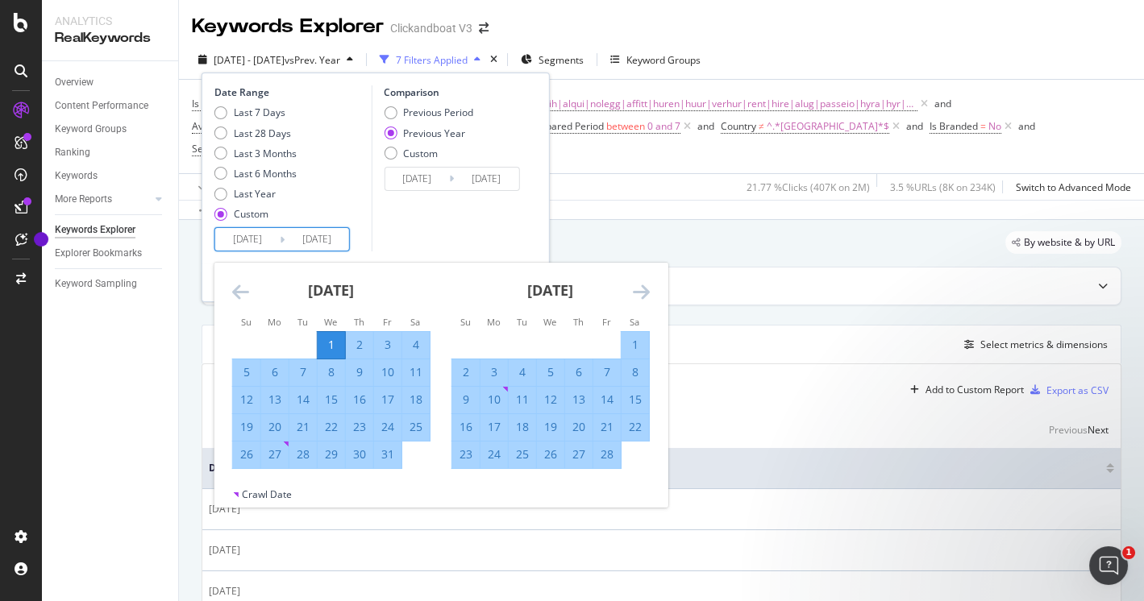
click at [236, 293] on icon "Move backward to switch to the previous month." at bounding box center [240, 291] width 17 height 19
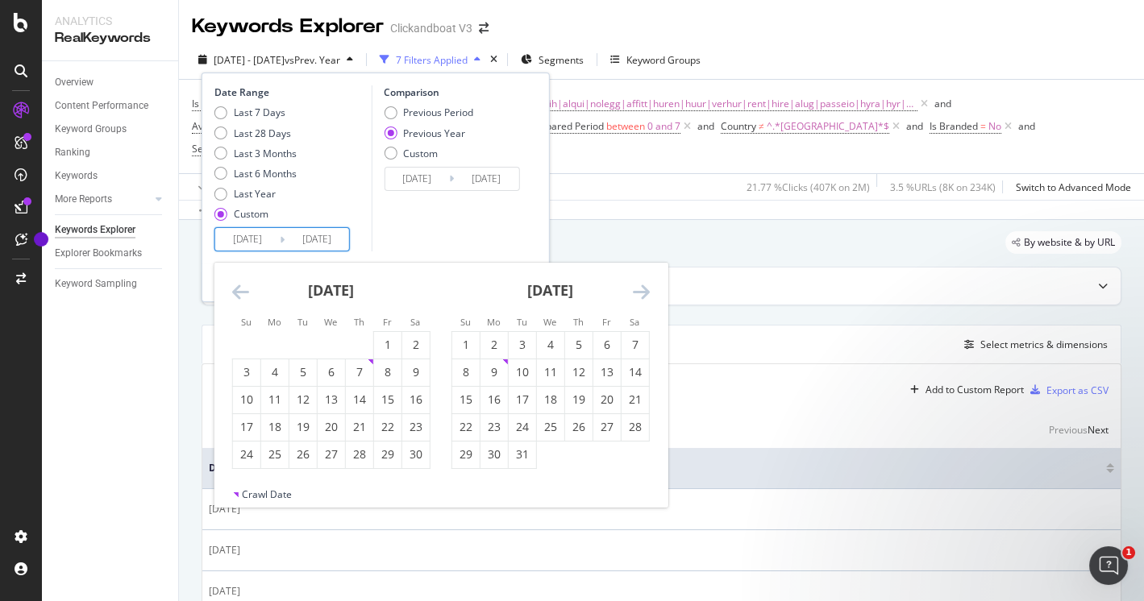
click at [236, 293] on icon "Move backward to switch to the previous month." at bounding box center [240, 291] width 17 height 19
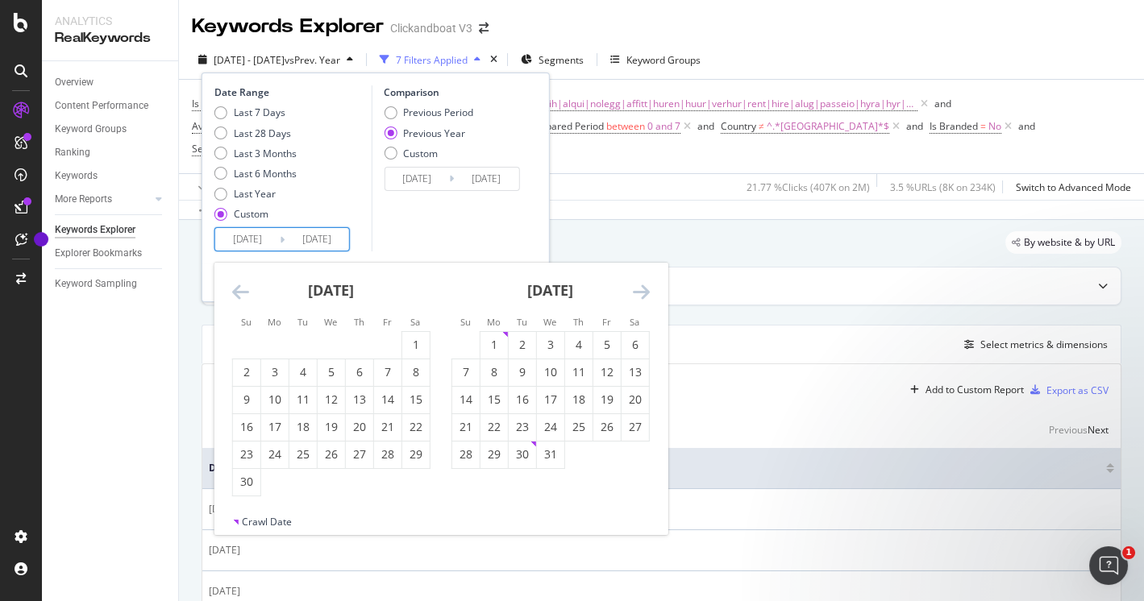
click at [236, 293] on icon "Move backward to switch to the previous month." at bounding box center [240, 291] width 17 height 19
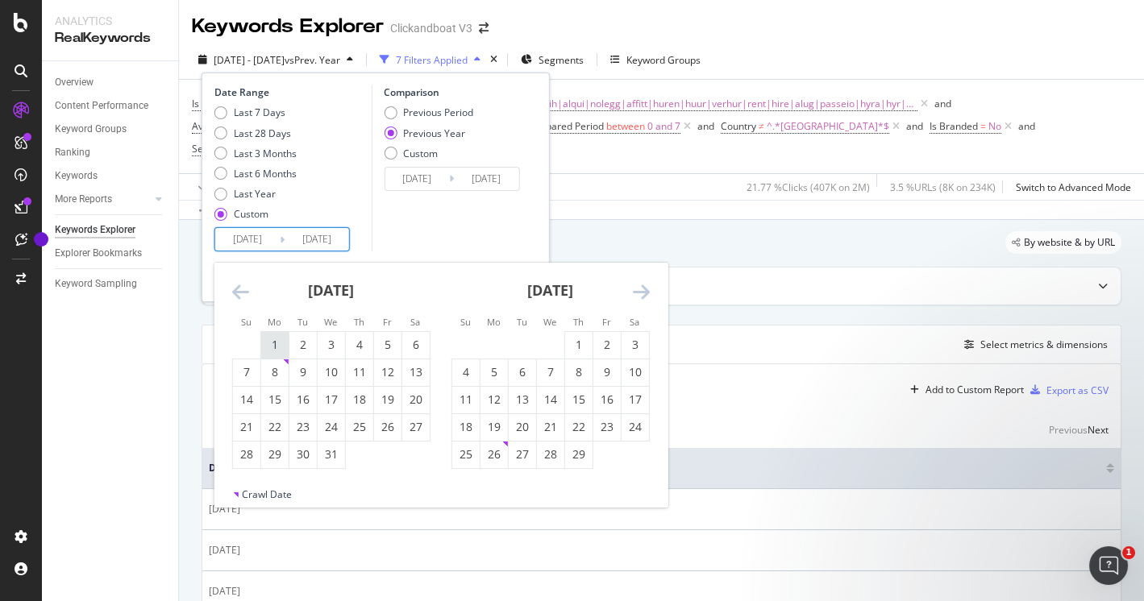
click at [274, 339] on div "1" at bounding box center [274, 345] width 27 height 16
type input "2024/01/01"
type input "2023/01/02"
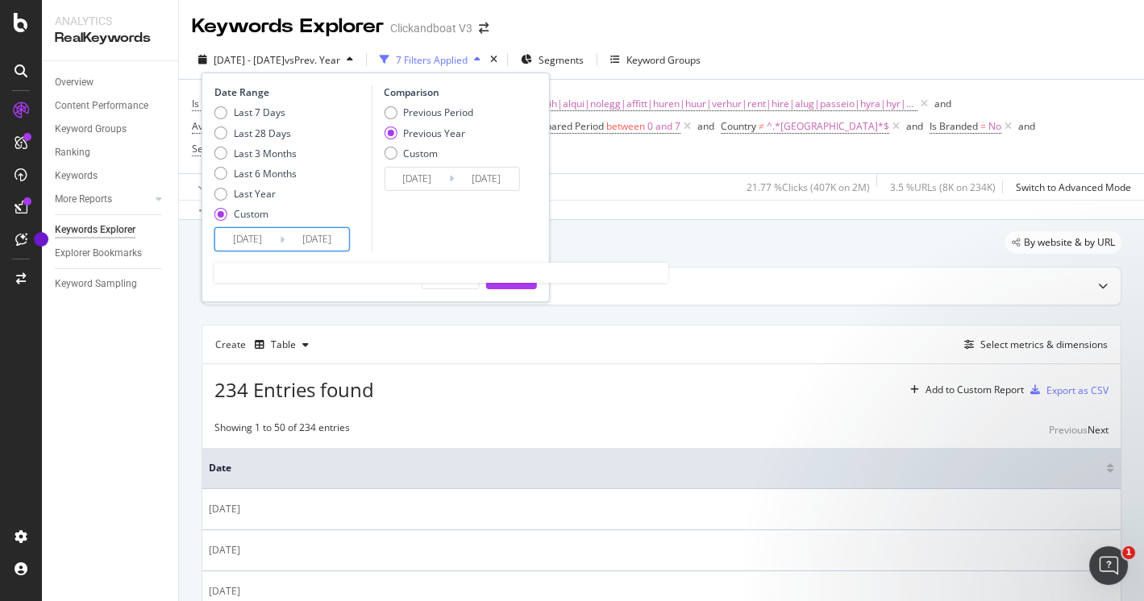
click at [307, 236] on input "2025/08/22" at bounding box center [317, 239] width 64 height 23
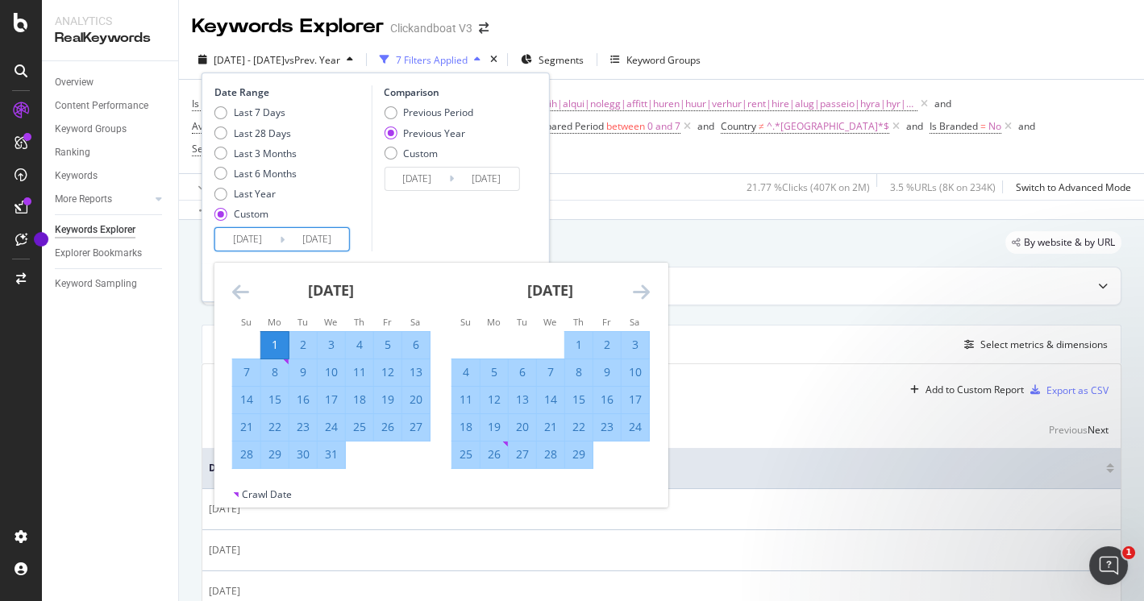
click at [630, 293] on div "February 2024" at bounding box center [550, 297] width 198 height 69
click at [636, 290] on icon "Move forward to switch to the next month." at bounding box center [641, 291] width 17 height 19
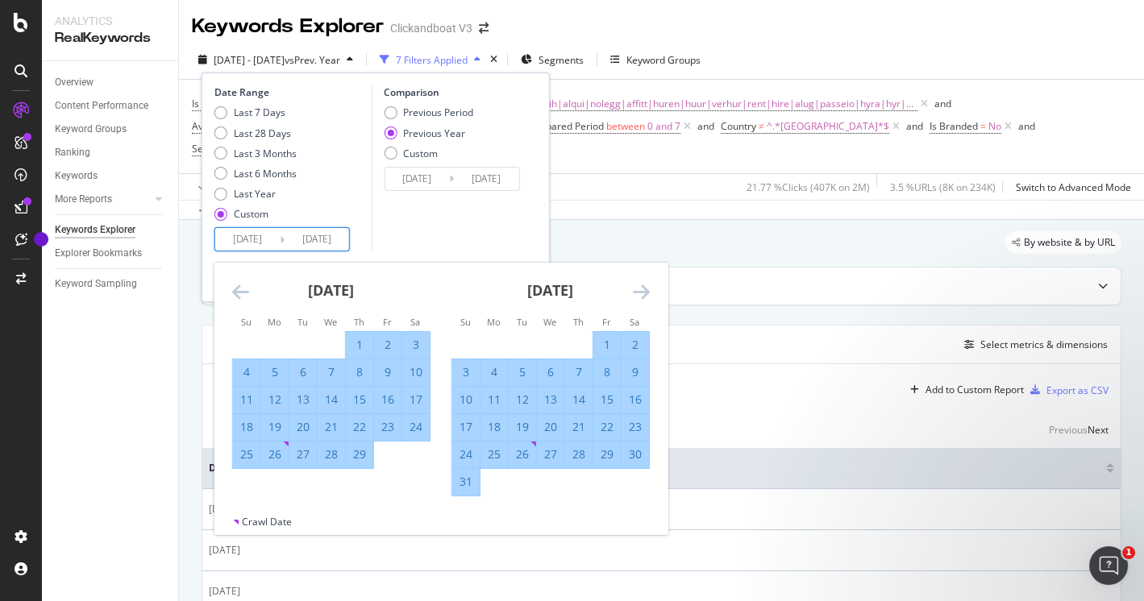
click at [636, 290] on icon "Move forward to switch to the next month." at bounding box center [641, 291] width 17 height 19
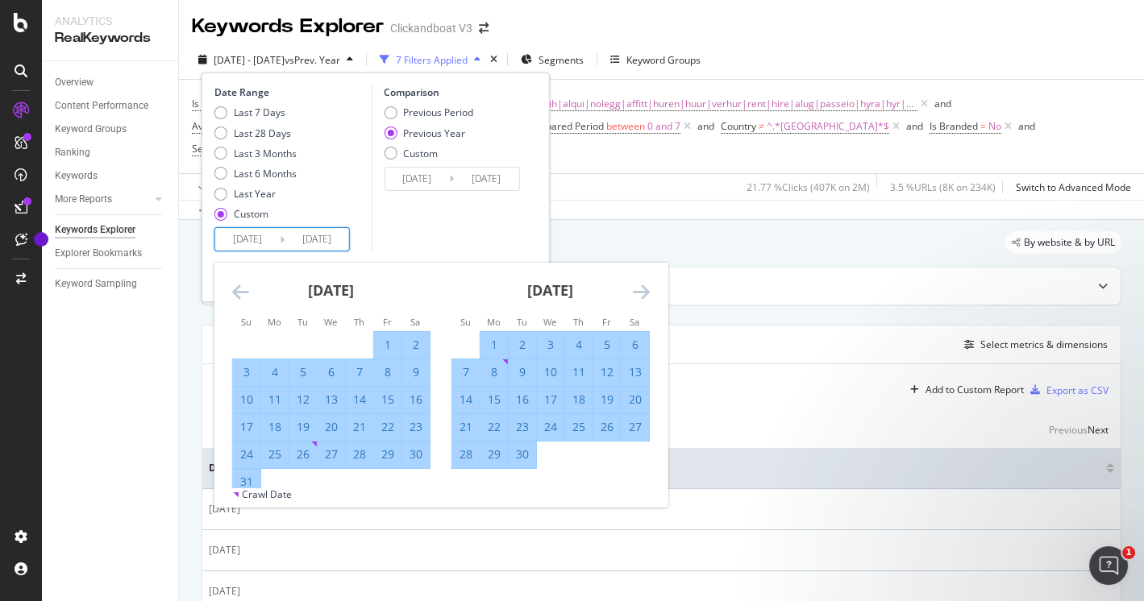
click at [636, 290] on icon "Move forward to switch to the next month." at bounding box center [641, 291] width 17 height 19
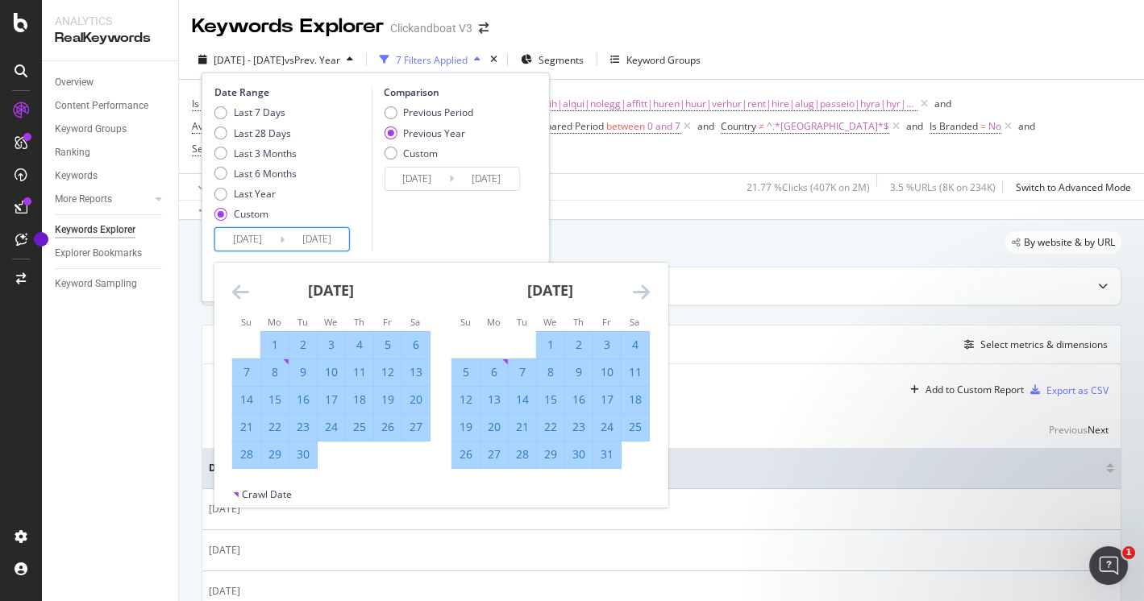
click at [636, 290] on icon "Move forward to switch to the next month." at bounding box center [641, 291] width 17 height 19
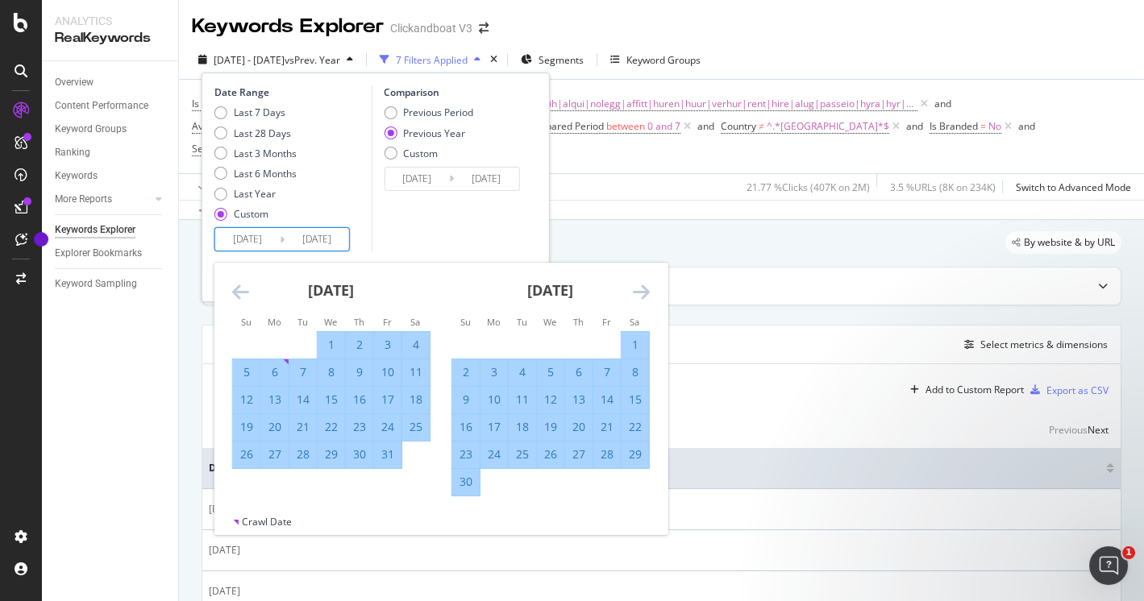
click at [636, 290] on icon "Move forward to switch to the next month." at bounding box center [641, 291] width 17 height 19
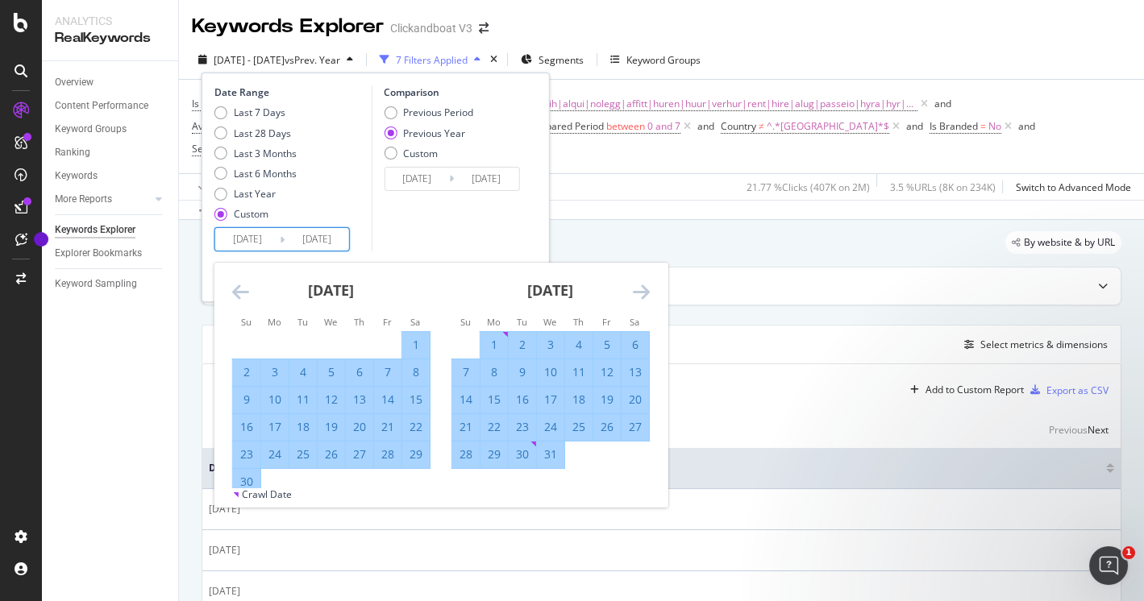
click at [636, 290] on icon "Move forward to switch to the next month." at bounding box center [641, 291] width 17 height 19
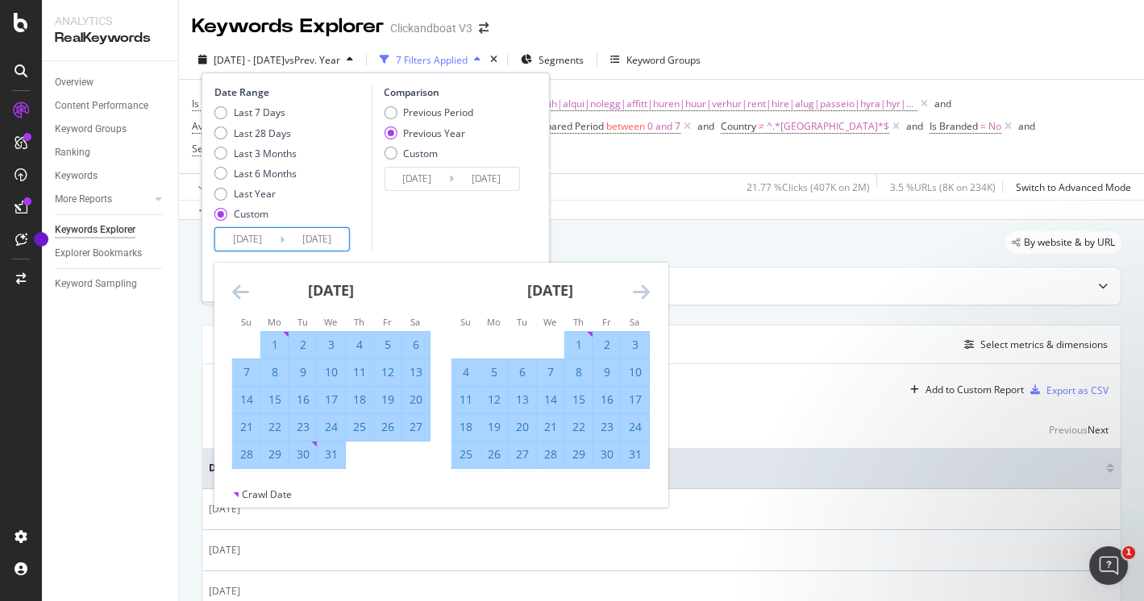
click at [633, 427] on div "24" at bounding box center [634, 427] width 27 height 16
type input "2024/08/24"
type input "2023/08/26"
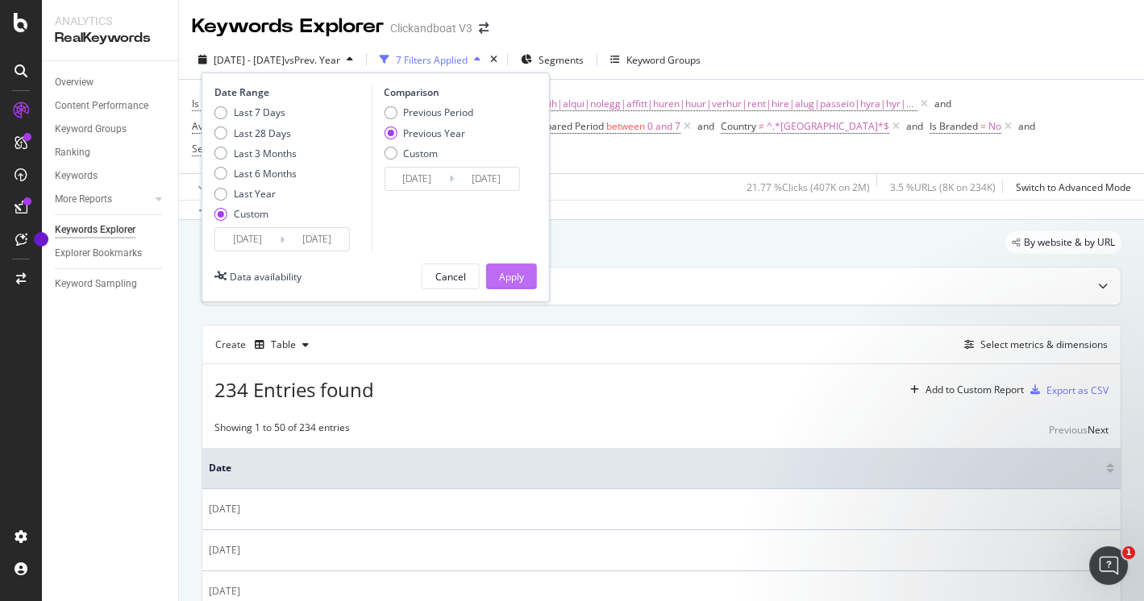
click at [517, 272] on div "Apply" at bounding box center [511, 277] width 25 height 14
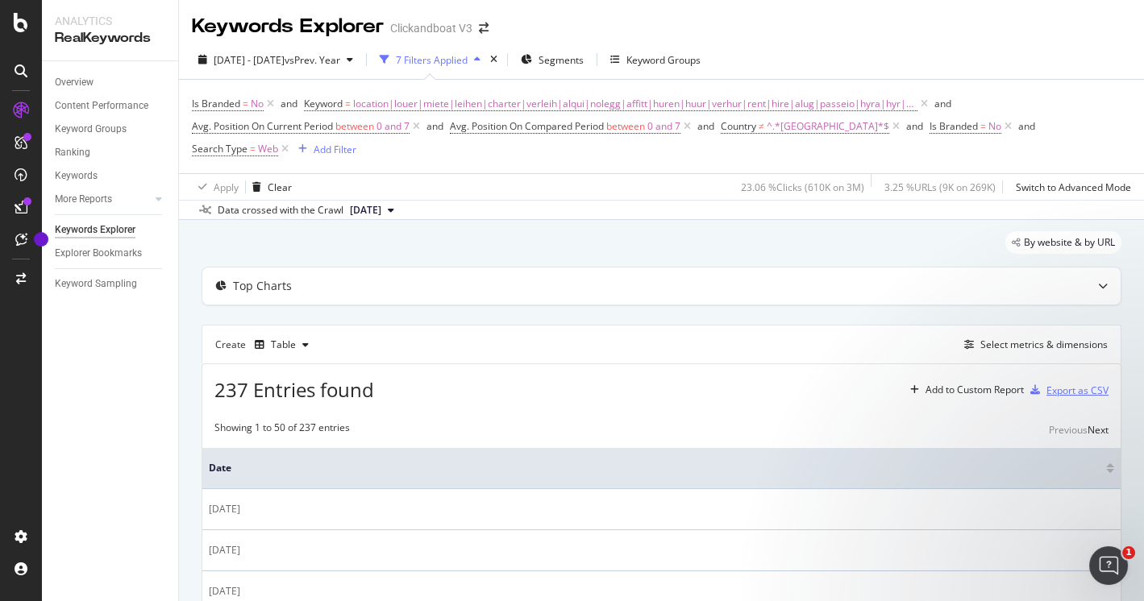
click at [1049, 384] on div "Export as CSV" at bounding box center [1077, 391] width 62 height 14
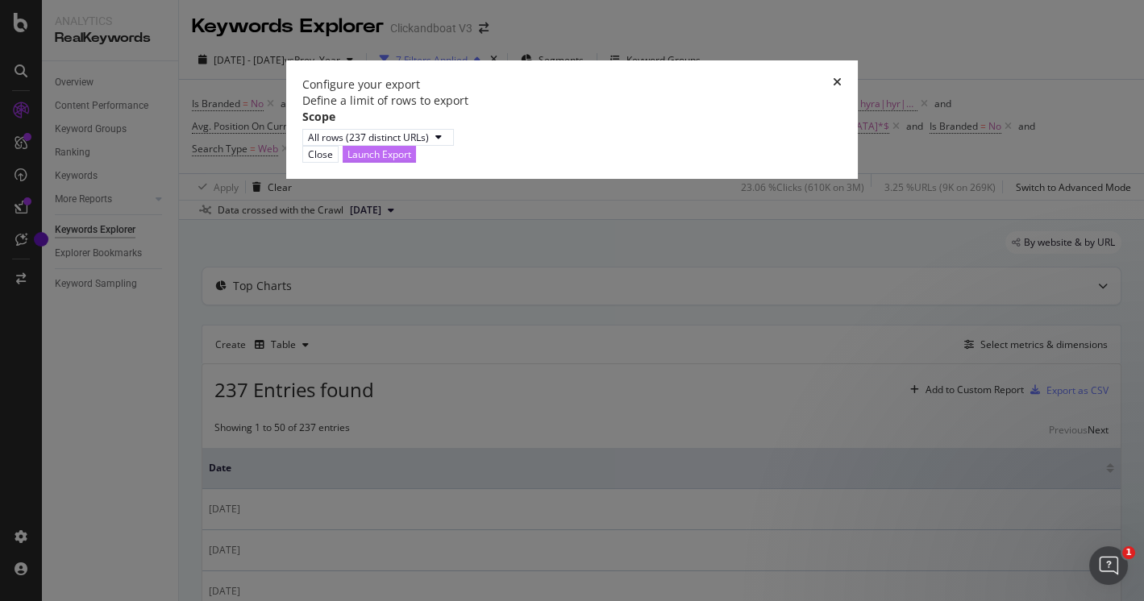
click at [411, 161] on div "Launch Export" at bounding box center [379, 154] width 64 height 14
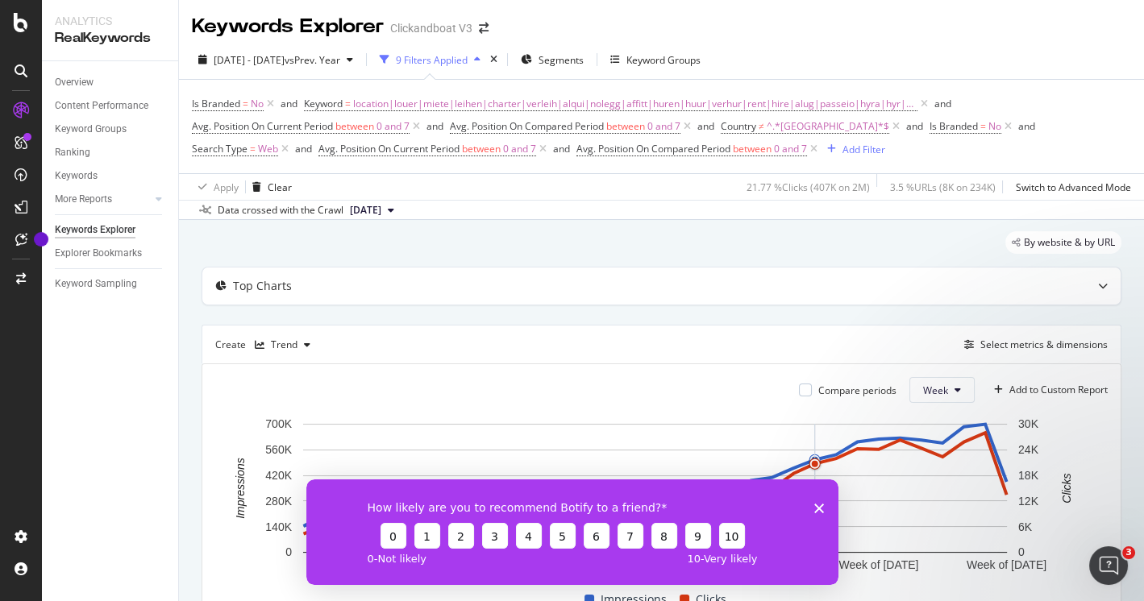
click at [818, 512] on icon "Fermer l'enquête" at bounding box center [818, 508] width 10 height 10
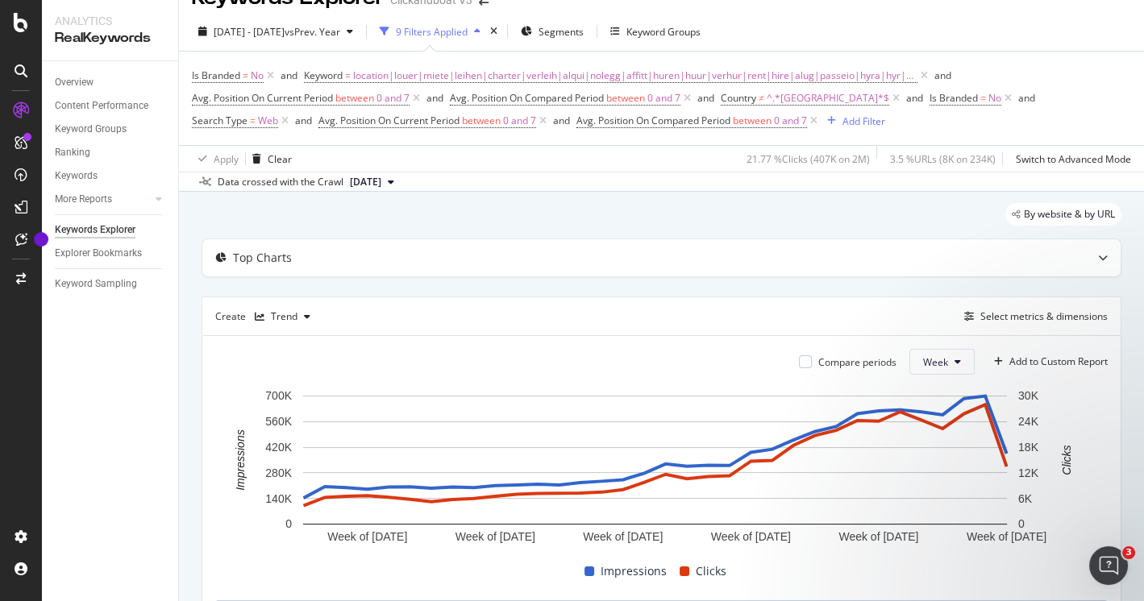
scroll to position [27, 0]
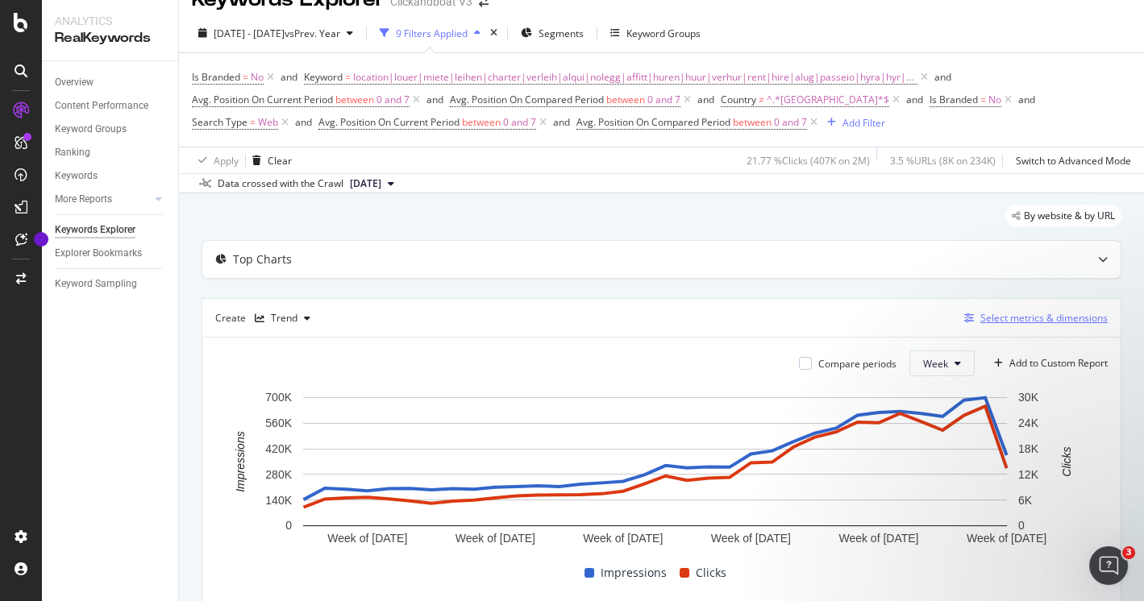
click at [1061, 314] on div "Select metrics & dimensions" at bounding box center [1043, 318] width 127 height 14
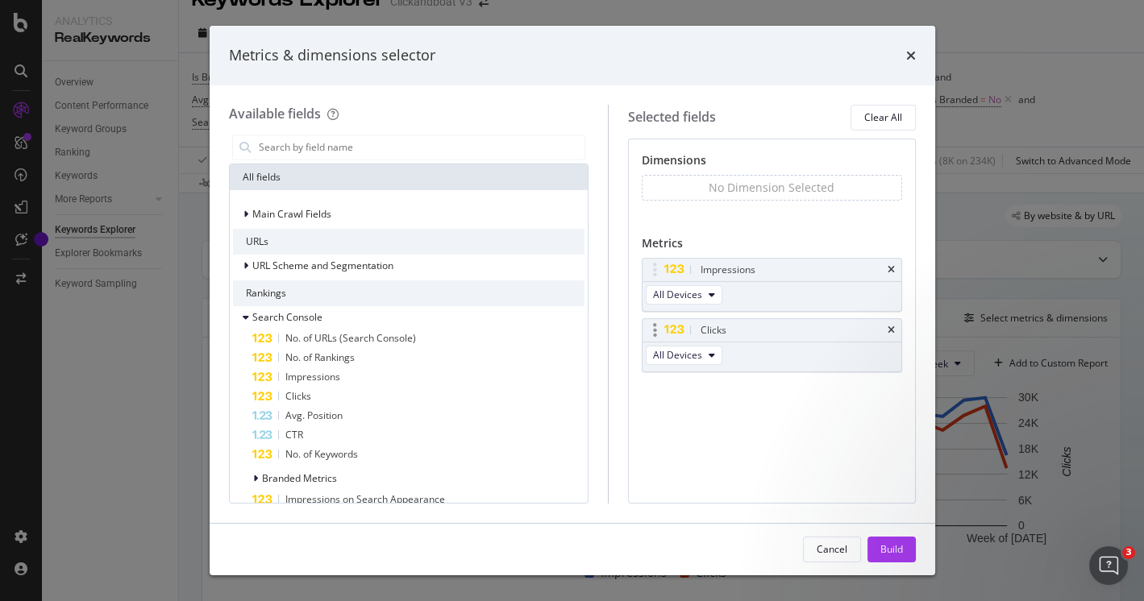
click at [799, 358] on div "Clicks All Devices" at bounding box center [772, 345] width 260 height 54
click at [359, 380] on div "Impressions" at bounding box center [418, 377] width 332 height 19
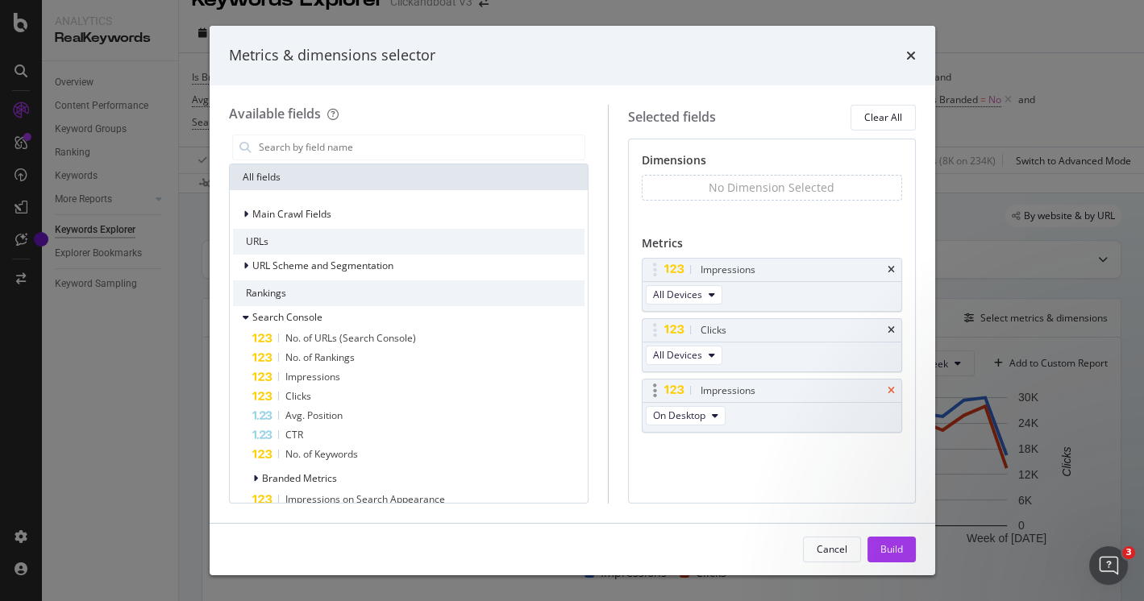
click at [893, 388] on icon "times" at bounding box center [890, 391] width 7 height 10
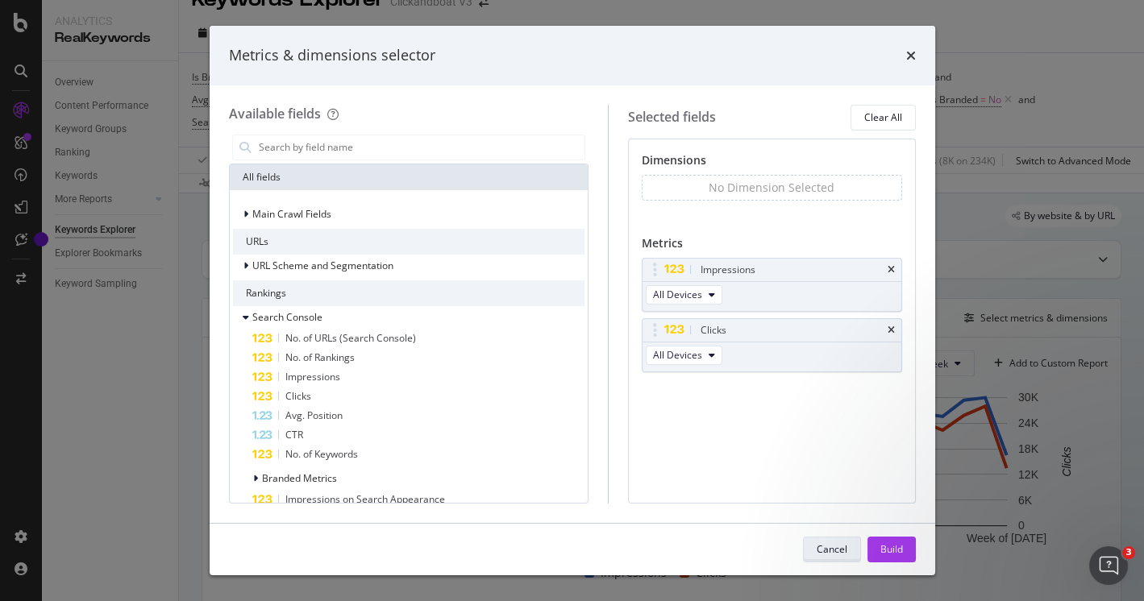
click at [822, 555] on div "Cancel" at bounding box center [831, 549] width 31 height 14
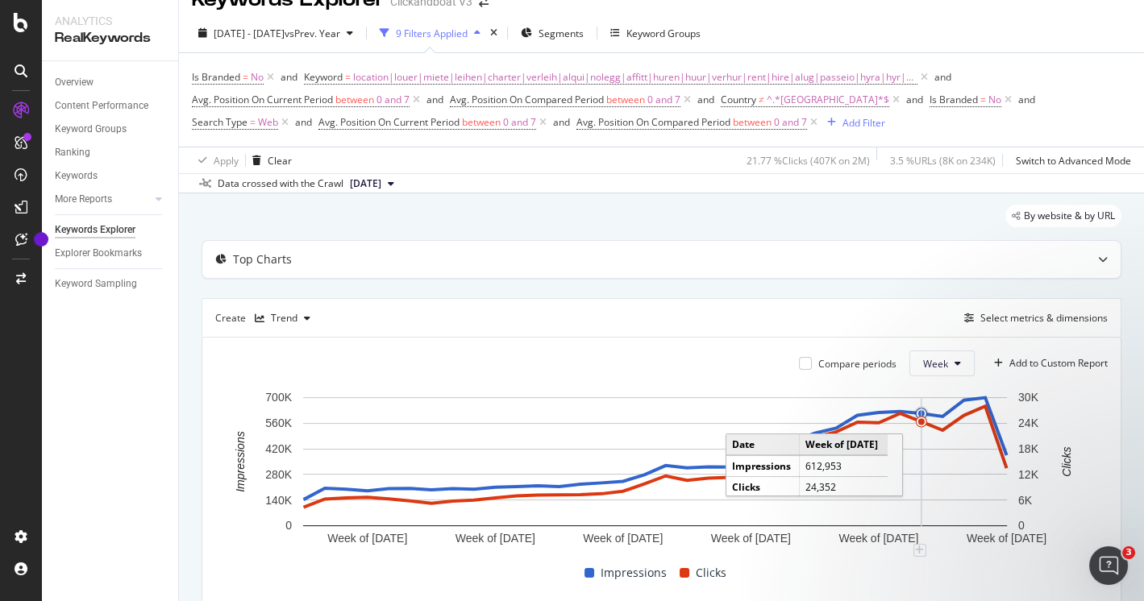
click at [915, 407] on circle "A chart." at bounding box center [921, 414] width 15 height 15
click at [920, 411] on circle "A chart." at bounding box center [921, 414] width 6 height 6
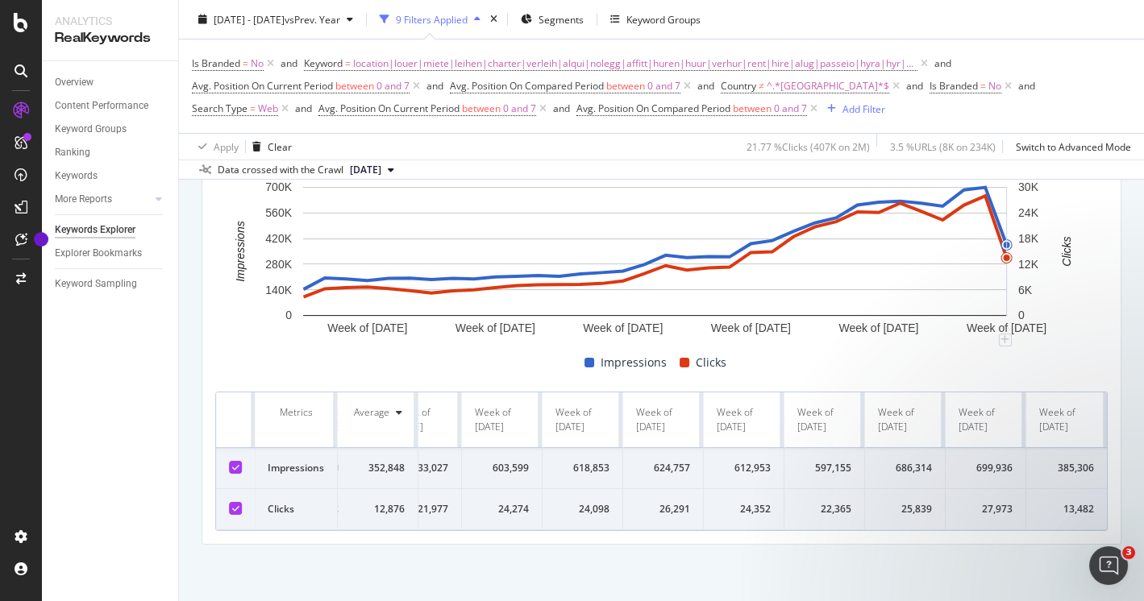
scroll to position [0, 0]
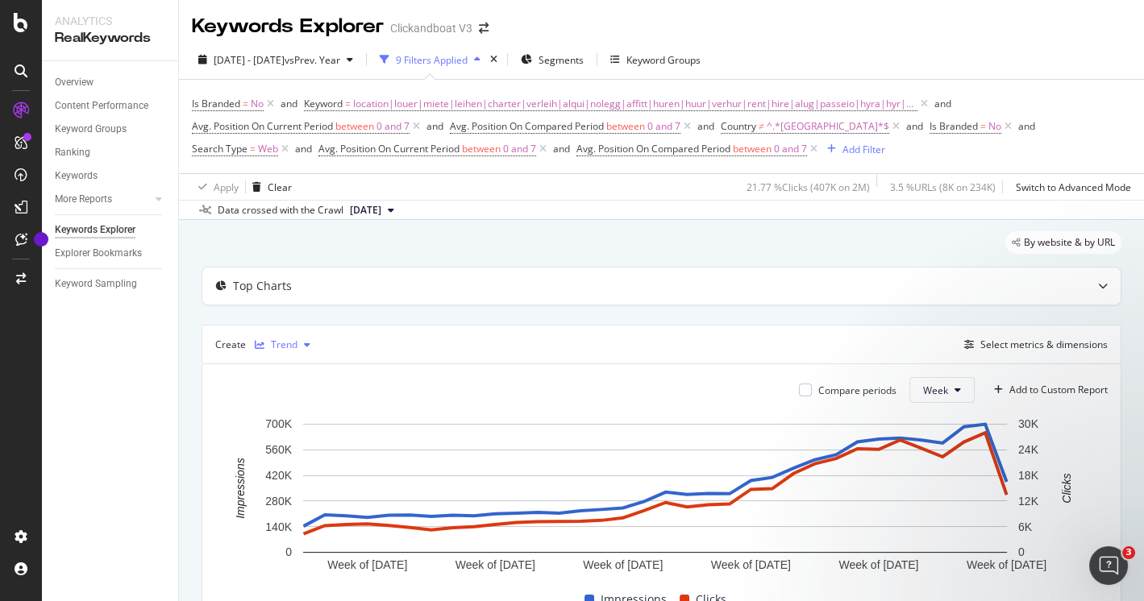
click at [307, 340] on icon "button" at bounding box center [307, 345] width 6 height 10
click at [294, 366] on div "Table" at bounding box center [299, 370] width 25 height 14
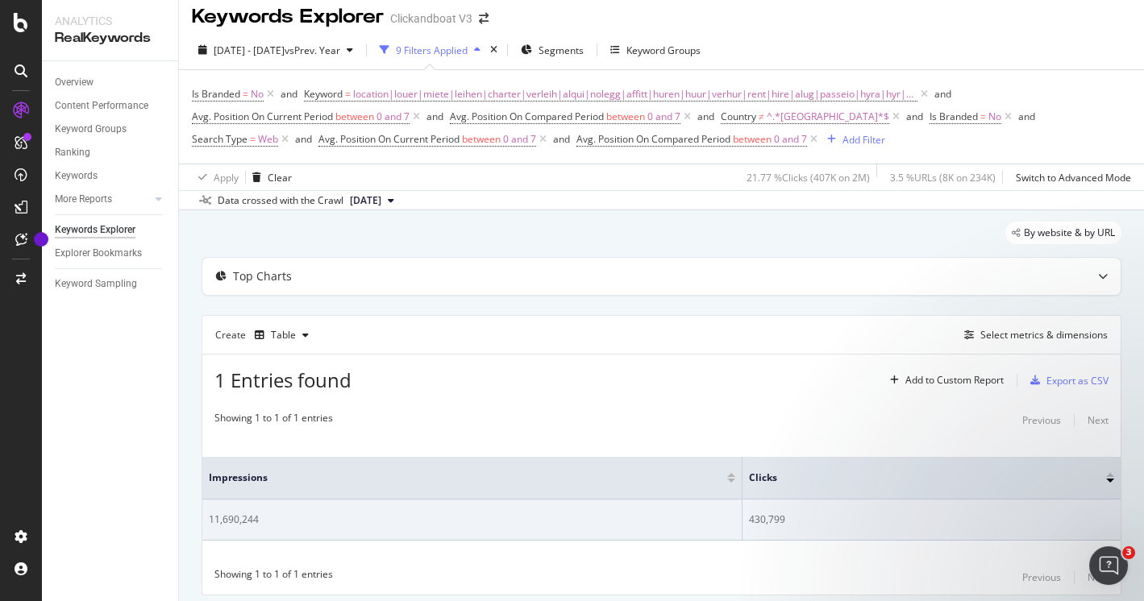
scroll to position [47, 0]
